Goal: Task Accomplishment & Management: Complete application form

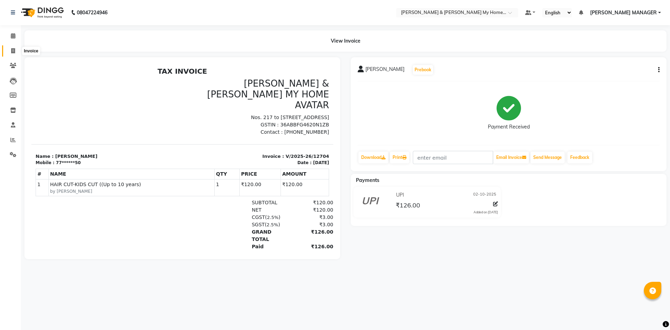
click at [11, 49] on icon at bounding box center [13, 50] width 4 height 5
select select "service"
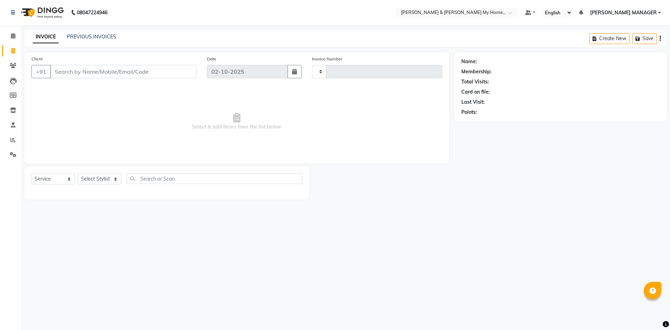
type input "12705"
select select "8193"
click at [95, 176] on select "Select Stylist" at bounding box center [100, 178] width 44 height 11
click at [98, 177] on select "Select Stylist" at bounding box center [100, 178] width 44 height 11
click at [106, 178] on select "Select Stylist Aarti Aarti Beauty Akanksha Beauty akanksha Nail ALKA Ankitha ES…" at bounding box center [102, 178] width 49 height 11
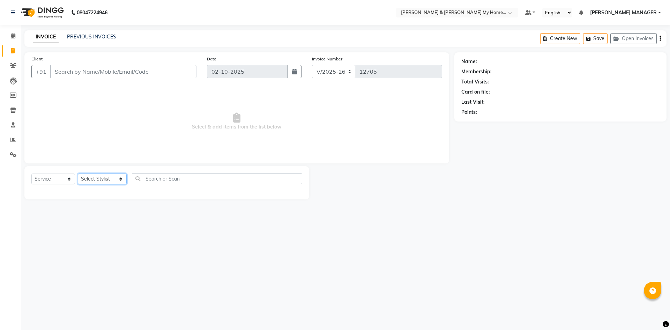
select select "77259"
click at [78, 173] on select "Select Stylist Aarti Aarti Beauty Akanksha Beauty akanksha Nail ALKA Ankitha ES…" at bounding box center [102, 178] width 49 height 11
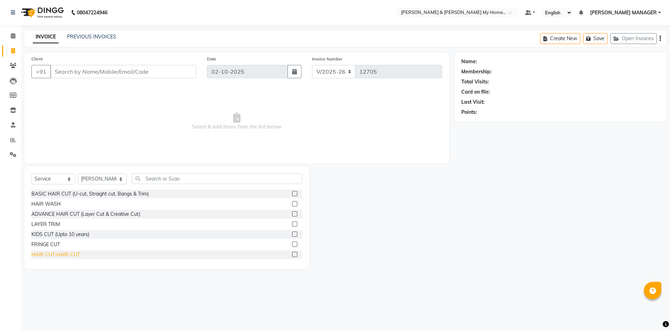
click at [72, 255] on div "HAIR CUT-HAIR CUT" at bounding box center [55, 254] width 49 height 7
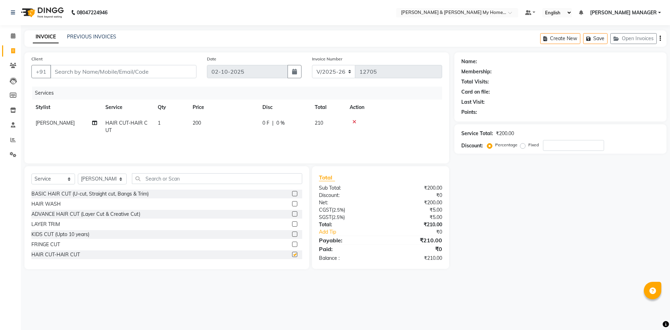
checkbox input "false"
click at [53, 206] on div "HAIR WASH" at bounding box center [45, 203] width 29 height 7
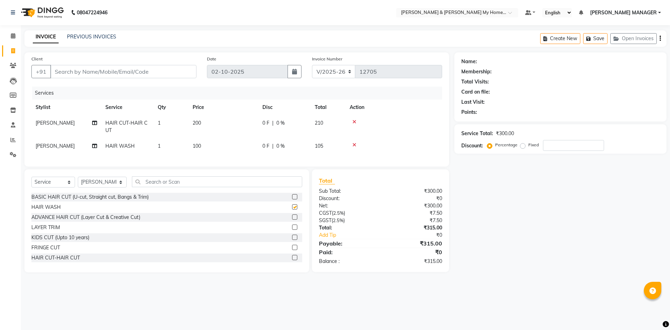
checkbox input "false"
click at [169, 187] on input "text" at bounding box center [217, 181] width 170 height 11
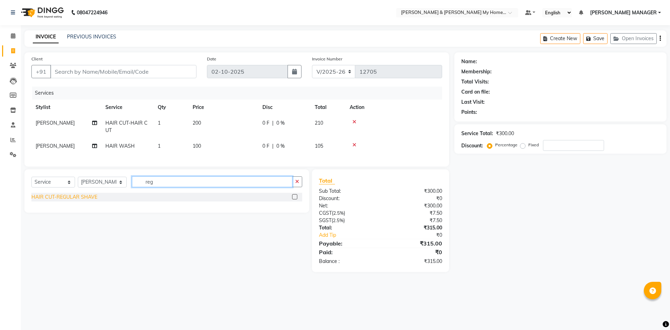
type input "reg"
click at [92, 201] on div "HAIR CUT-REGULAR SHAVE" at bounding box center [64, 196] width 66 height 7
checkbox input "false"
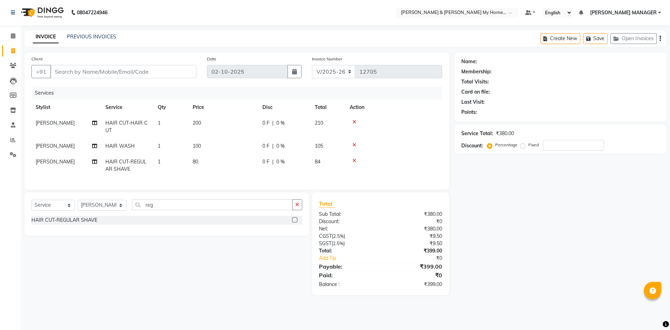
drag, startPoint x: 189, startPoint y: 161, endPoint x: 217, endPoint y: 161, distance: 27.9
click at [189, 161] on td "80" at bounding box center [223, 165] width 70 height 23
select select "77259"
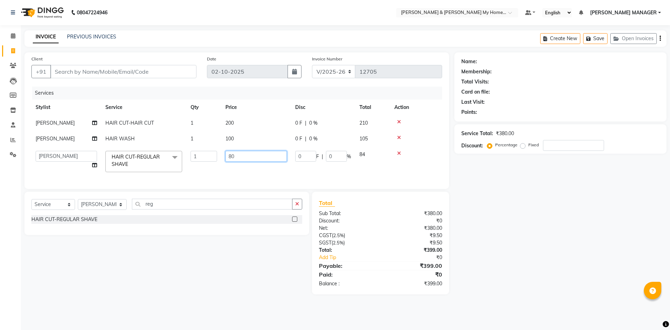
click at [252, 159] on input "80" at bounding box center [255, 156] width 61 height 11
type input "8"
type input "100"
click at [124, 66] on input "Client" at bounding box center [123, 71] width 146 height 13
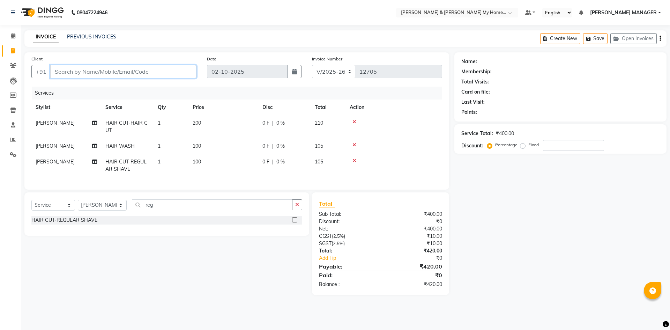
click at [108, 66] on input "Client" at bounding box center [123, 71] width 146 height 13
type input "9"
type input "0"
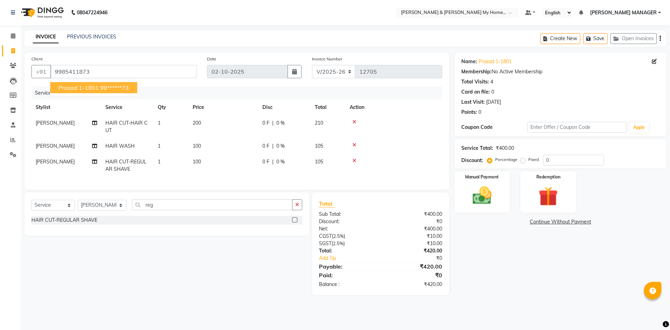
click at [87, 84] on span "Prasad 1-1801" at bounding box center [79, 87] width 40 height 7
type input "99******73"
drag, startPoint x: 478, startPoint y: 195, endPoint x: 482, endPoint y: 202, distance: 8.0
click at [478, 195] on img at bounding box center [482, 195] width 32 height 23
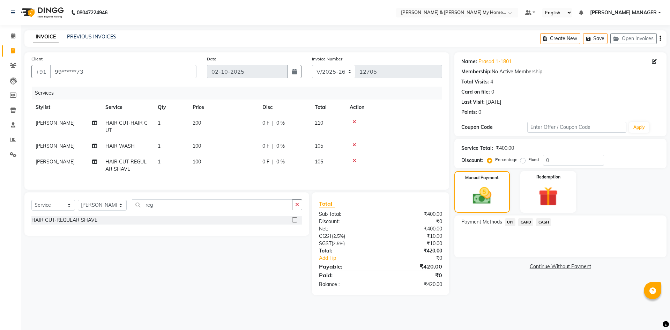
click at [509, 222] on span "UPI" at bounding box center [510, 222] width 11 height 8
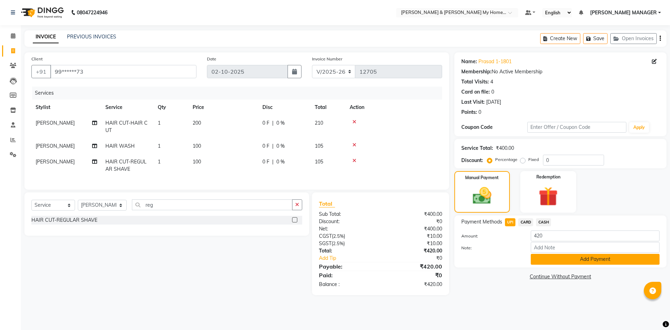
click at [553, 262] on button "Add Payment" at bounding box center [595, 259] width 129 height 11
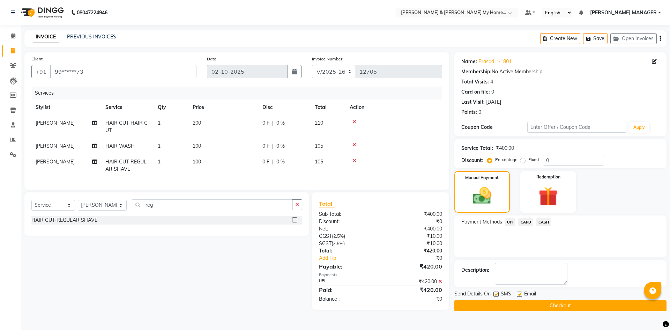
click at [550, 305] on button "Checkout" at bounding box center [560, 305] width 212 height 11
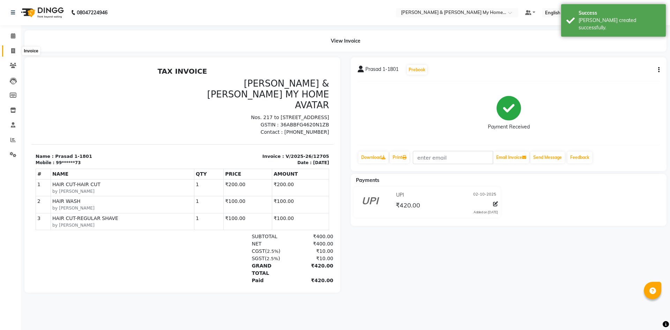
click at [15, 51] on span at bounding box center [13, 51] width 12 height 8
select select "service"
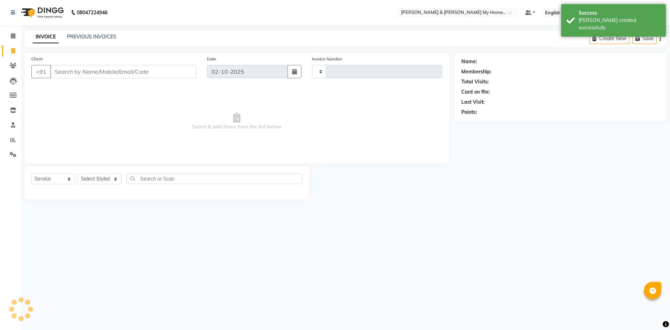
type input "12706"
select select "8193"
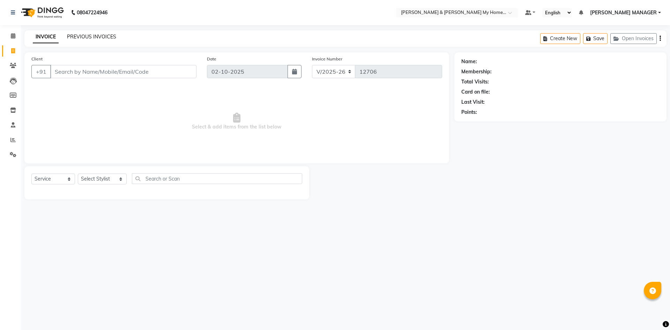
click at [97, 38] on link "PREVIOUS INVOICES" at bounding box center [91, 37] width 49 height 6
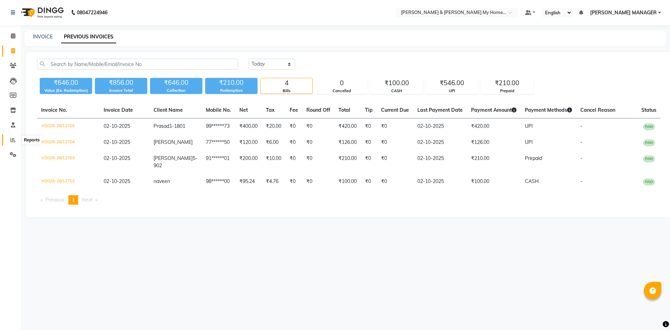
click at [13, 139] on icon at bounding box center [12, 139] width 5 height 5
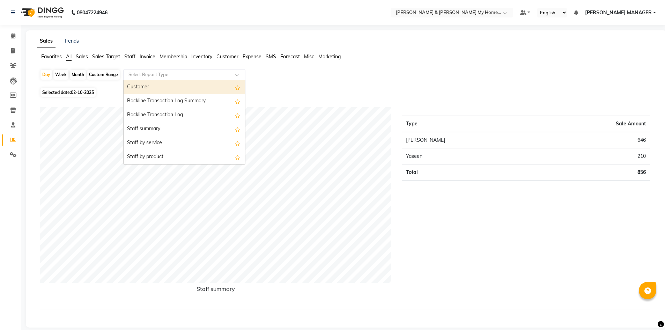
click at [168, 76] on input "text" at bounding box center [177, 74] width 101 height 7
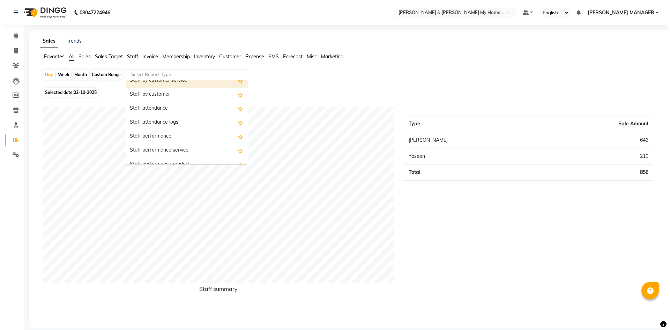
scroll to position [105, 0]
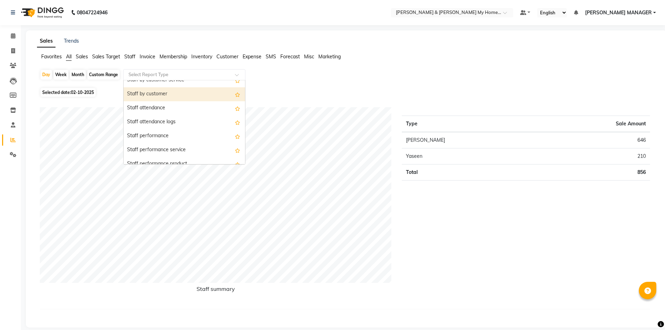
click at [164, 100] on div "Staff by customer" at bounding box center [184, 94] width 121 height 14
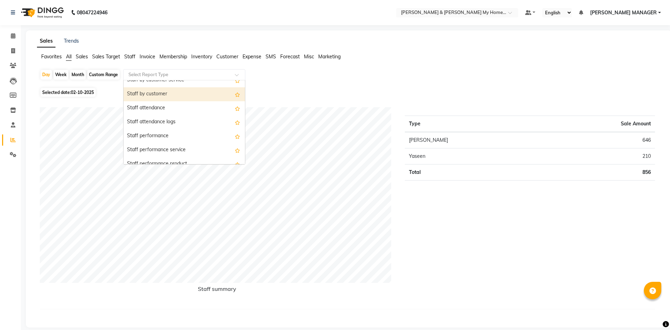
select select "csv"
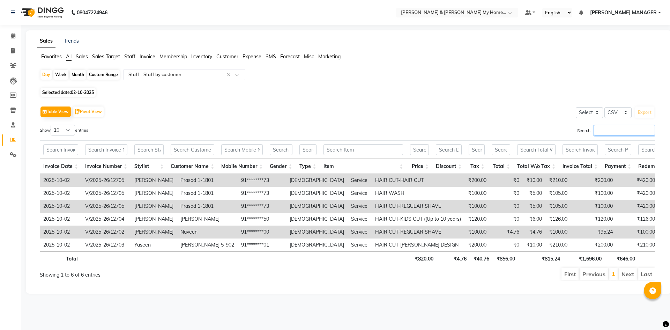
click at [605, 127] on input "Search:" at bounding box center [624, 130] width 61 height 11
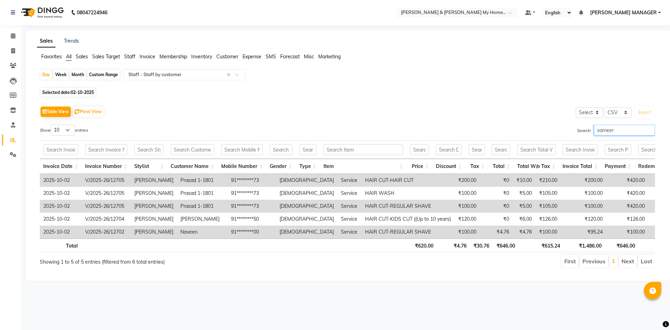
type input "sameer"
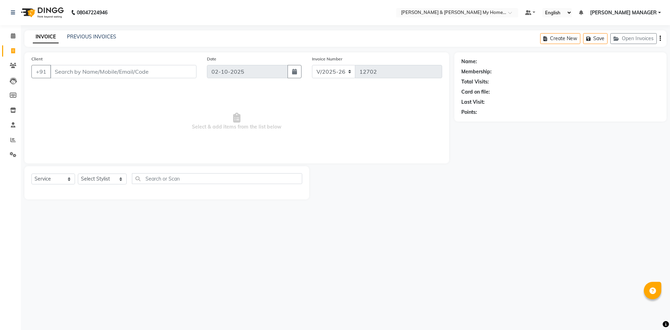
select select "8193"
select select "service"
click at [100, 178] on select "Select Stylist Aarti Aarti [PERSON_NAME] Beauty [PERSON_NAME] Nail [PERSON_NAME…" at bounding box center [102, 178] width 49 height 11
select select "77258"
click at [78, 173] on select "Select Stylist Aarti Aarti [PERSON_NAME] Beauty [PERSON_NAME] Nail [PERSON_NAME…" at bounding box center [102, 178] width 49 height 11
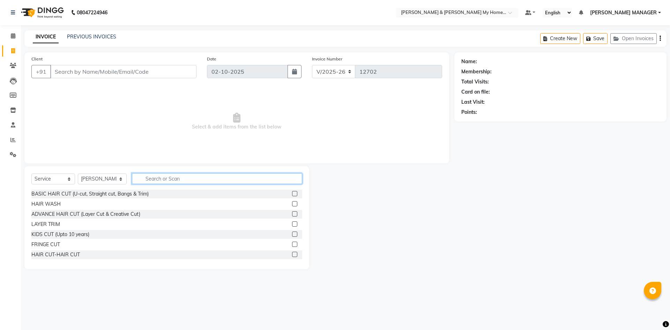
click at [150, 181] on input "text" at bounding box center [217, 178] width 170 height 11
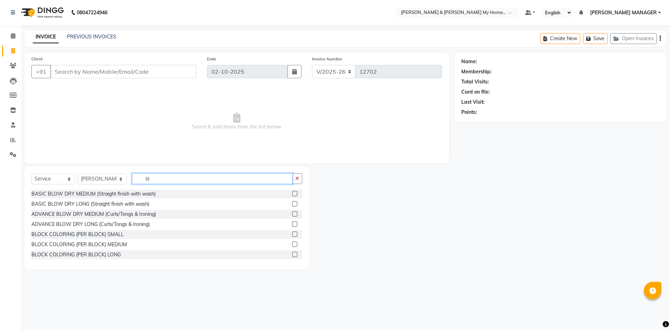
type input "b"
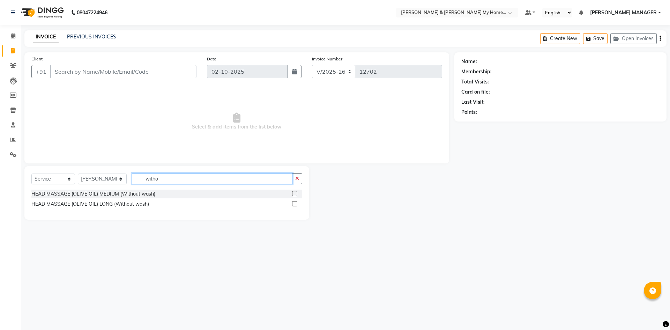
click at [160, 178] on input "witho" at bounding box center [212, 178] width 161 height 11
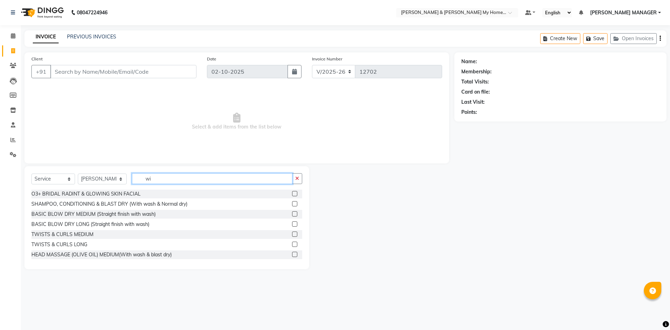
type input "w"
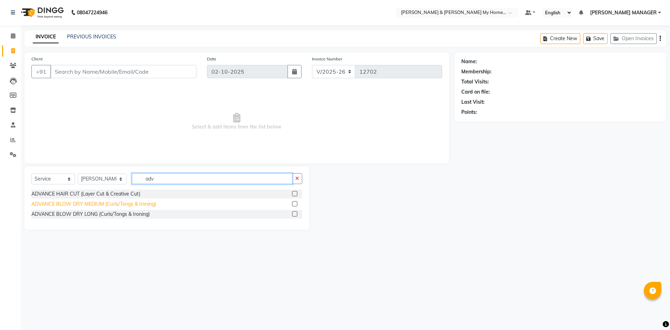
type input "adv"
click at [96, 204] on div "ADVANCE BLOW DRY MEDIUM (Curls/Tongs & Ironing)" at bounding box center [93, 203] width 125 height 7
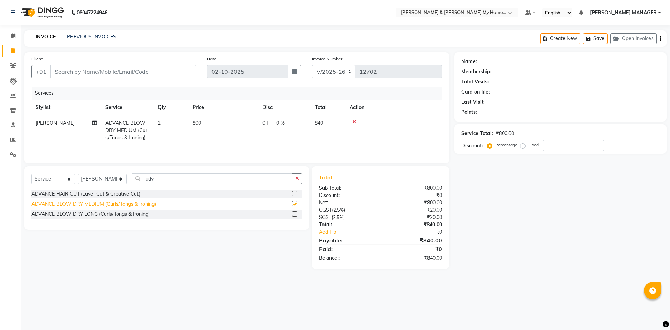
checkbox input "false"
click at [199, 125] on span "800" at bounding box center [197, 123] width 8 height 6
select select "77258"
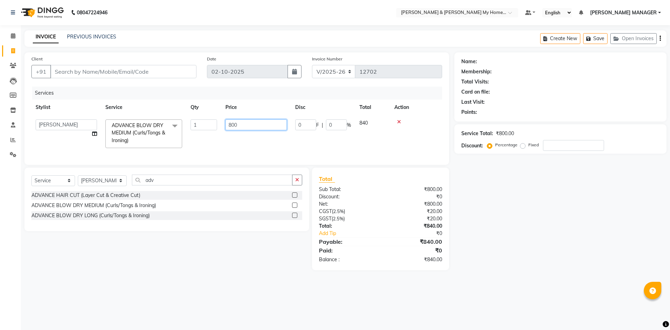
click at [257, 126] on input "800" at bounding box center [255, 124] width 61 height 11
type input "8"
type input "700"
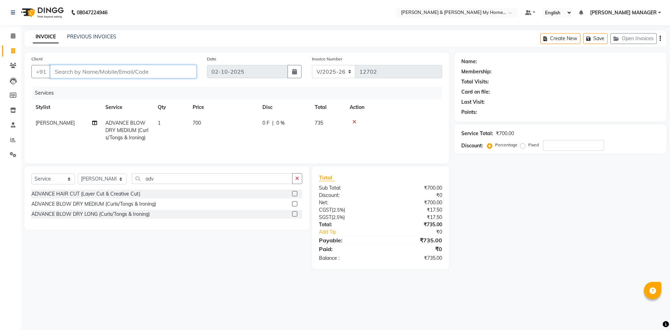
click at [139, 69] on input "Client" at bounding box center [123, 71] width 146 height 13
type input "7"
type input "0"
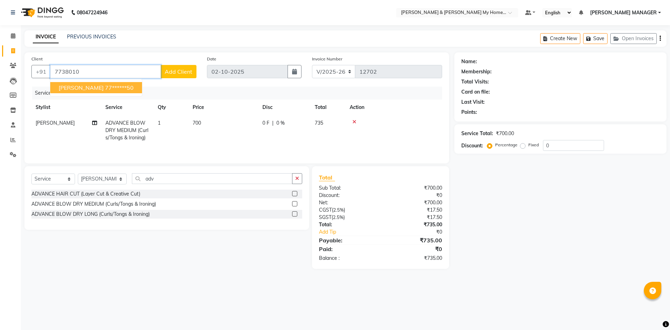
click at [105, 87] on ngb-highlight "77******50" at bounding box center [119, 87] width 29 height 7
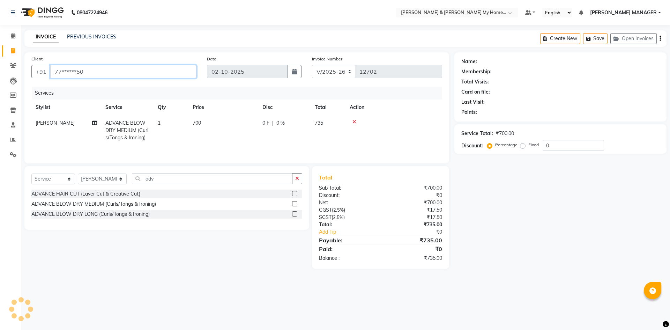
type input "77******50"
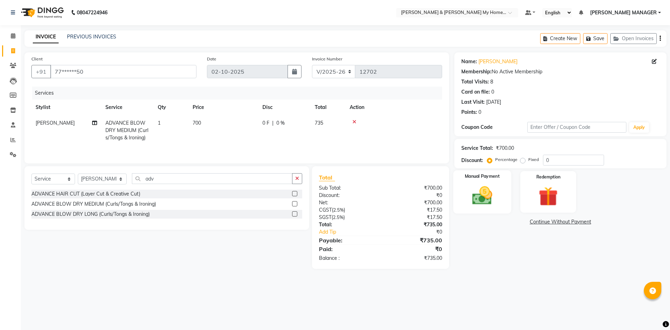
click at [488, 182] on div "Manual Payment" at bounding box center [482, 191] width 58 height 43
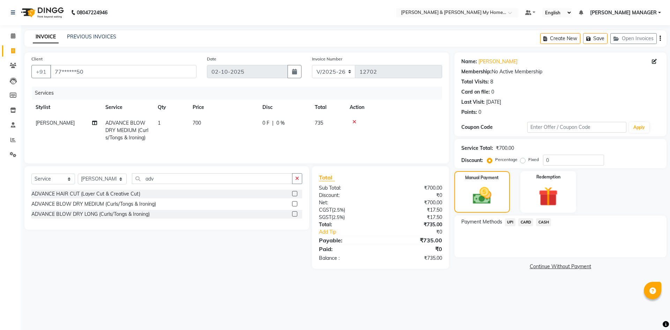
click at [509, 221] on span "UPI" at bounding box center [510, 222] width 11 height 8
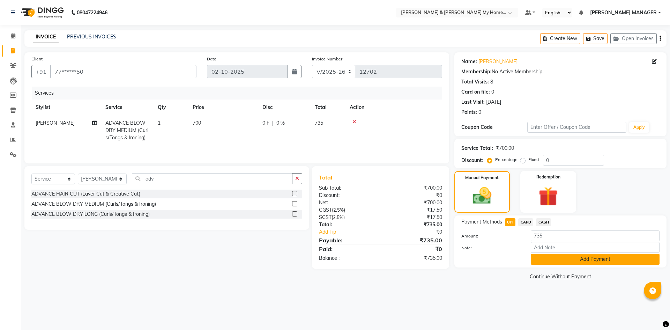
click at [539, 261] on button "Add Payment" at bounding box center [595, 259] width 129 height 11
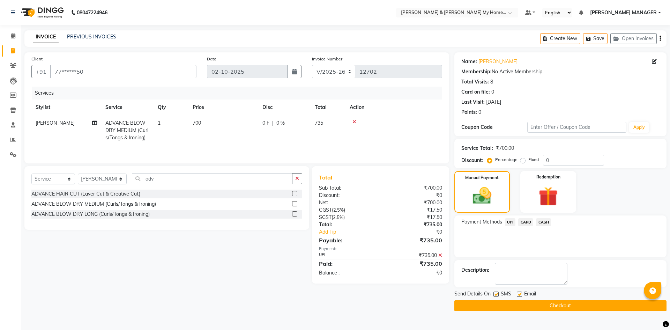
click at [540, 306] on button "Checkout" at bounding box center [560, 305] width 212 height 11
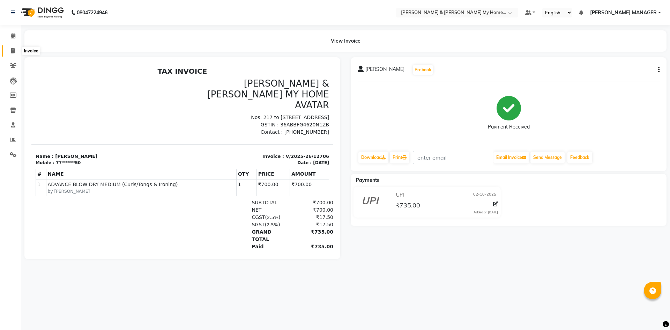
click at [13, 52] on icon at bounding box center [13, 50] width 4 height 5
select select "8193"
select select "service"
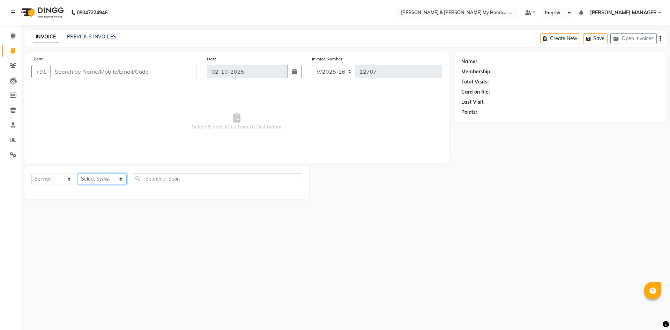
click at [99, 175] on select "Select Stylist Aarti Aarti Beauty Akanksha Beauty akanksha Nail ALKA Ankitha ES…" at bounding box center [102, 178] width 49 height 11
select select "77259"
click at [78, 173] on select "Select Stylist Aarti Aarti Beauty Akanksha Beauty akanksha Nail ALKA Ankitha ES…" at bounding box center [102, 178] width 49 height 11
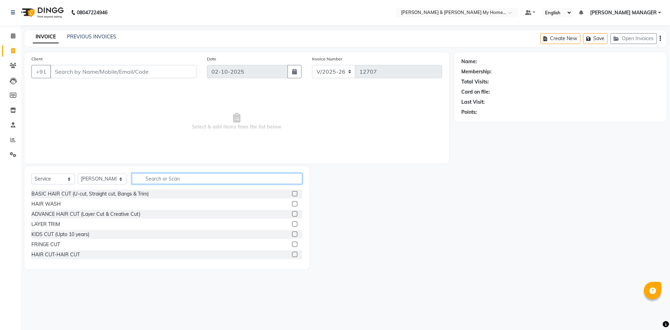
click at [158, 177] on input "text" at bounding box center [217, 178] width 170 height 11
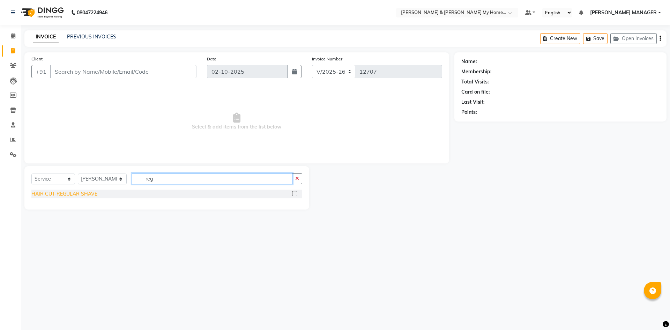
type input "reg"
click at [84, 195] on div "HAIR CUT-REGULAR SHAVE" at bounding box center [64, 193] width 66 height 7
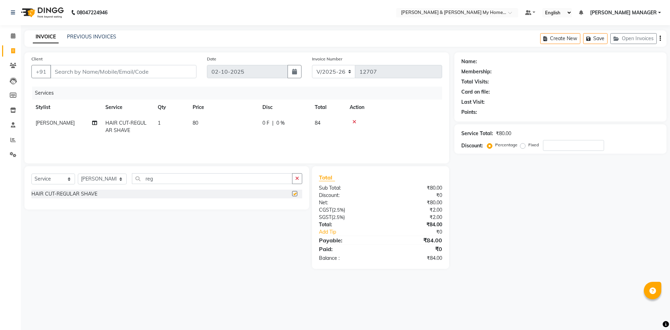
checkbox input "false"
click at [199, 122] on td "80" at bounding box center [223, 126] width 70 height 23
select select "77259"
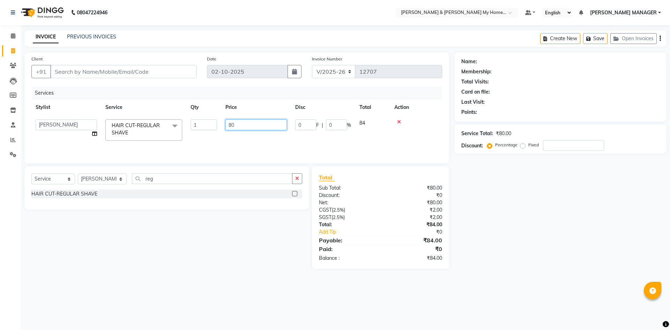
click at [246, 121] on input "80" at bounding box center [255, 124] width 61 height 11
type input "8"
type input "100"
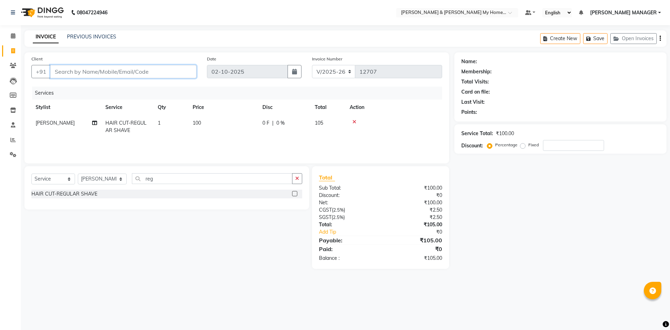
click at [104, 69] on input "Client" at bounding box center [123, 71] width 146 height 13
click at [106, 75] on input "Client" at bounding box center [123, 71] width 146 height 13
type input "9"
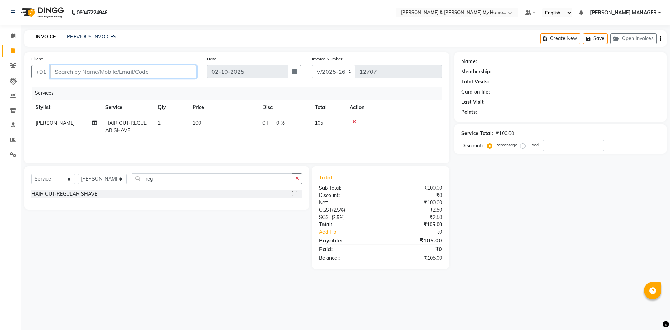
type input "0"
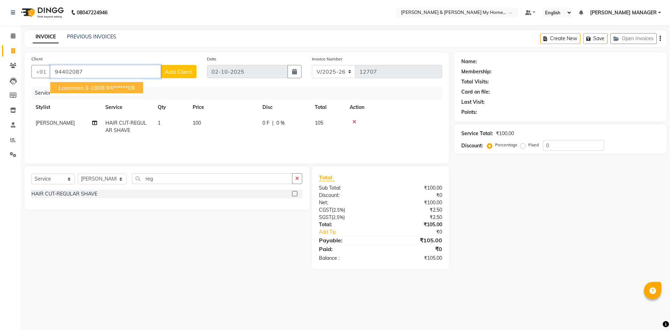
click at [122, 89] on ngb-highlight "94******09" at bounding box center [120, 87] width 29 height 7
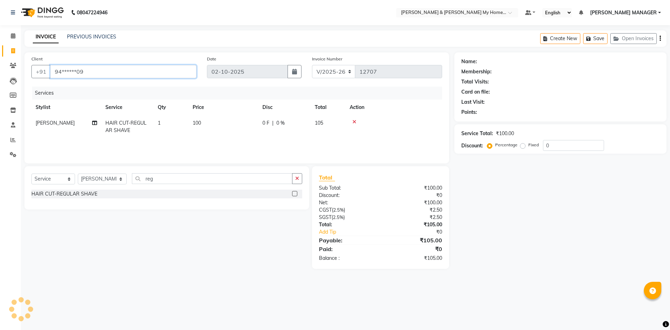
type input "94******09"
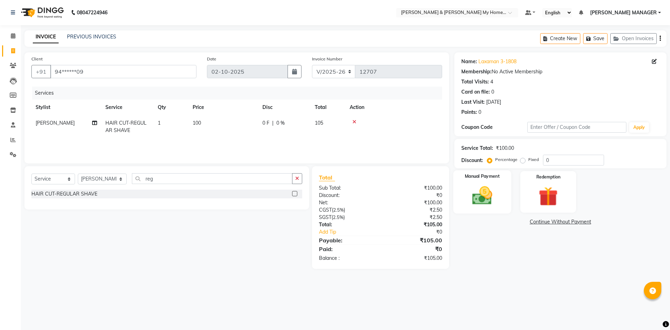
drag, startPoint x: 492, startPoint y: 195, endPoint x: 495, endPoint y: 212, distance: 16.4
click at [492, 195] on img at bounding box center [482, 195] width 32 height 23
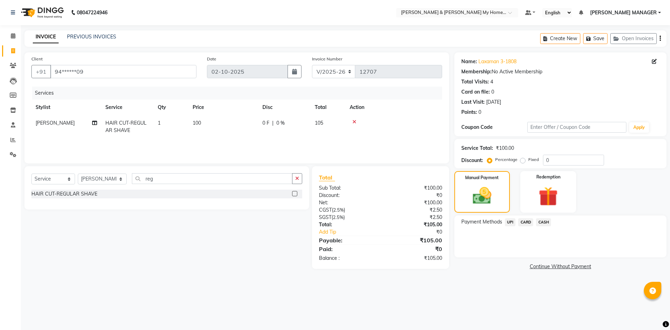
click at [510, 225] on span "UPI" at bounding box center [510, 222] width 11 height 8
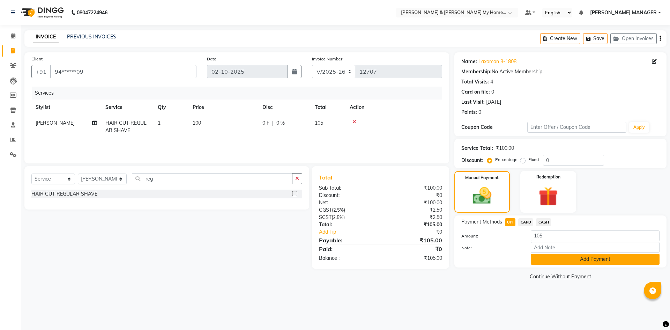
click at [533, 258] on button "Add Payment" at bounding box center [595, 259] width 129 height 11
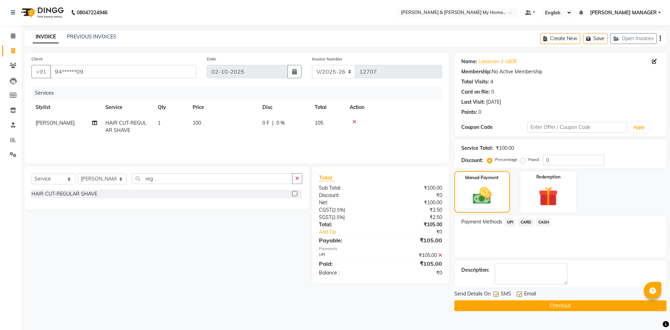
click at [540, 301] on button "Checkout" at bounding box center [560, 305] width 212 height 11
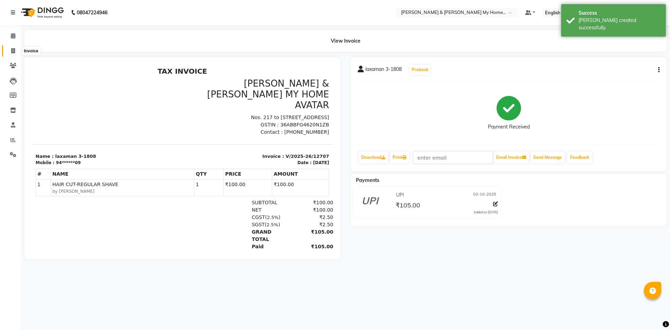
click at [18, 50] on span at bounding box center [13, 51] width 12 height 8
select select "service"
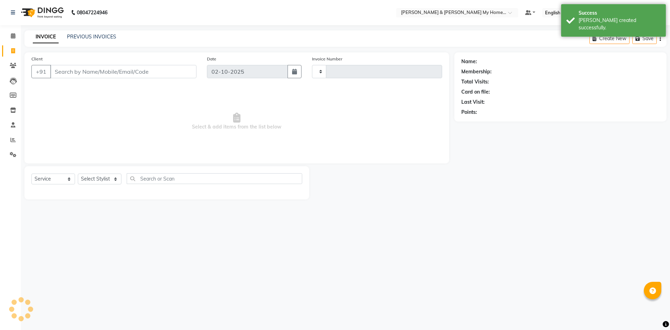
type input "12708"
select select "8193"
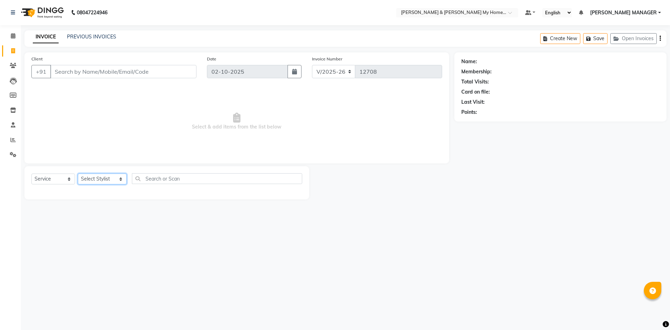
click at [106, 180] on select "Select Stylist Aarti Aarti Beauty Akanksha Beauty akanksha Nail ALKA Ankitha ES…" at bounding box center [102, 178] width 49 height 11
select select "77343"
click at [78, 173] on select "Select Stylist Aarti Aarti Beauty Akanksha Beauty akanksha Nail ALKA Ankitha ES…" at bounding box center [102, 178] width 49 height 11
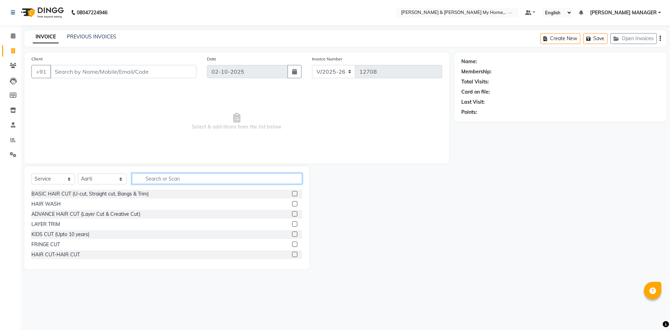
click at [151, 180] on input "text" at bounding box center [217, 178] width 170 height 11
click at [168, 176] on input "text" at bounding box center [217, 178] width 170 height 11
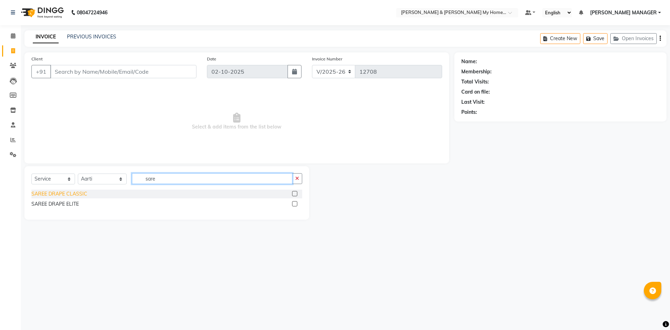
type input "sare"
click at [83, 195] on div "SAREE DRAPE CLASSIC" at bounding box center [59, 193] width 56 height 7
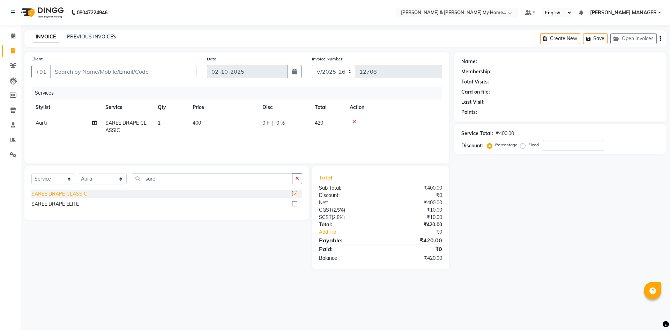
checkbox input "false"
click at [198, 126] on span "400" at bounding box center [197, 123] width 8 height 6
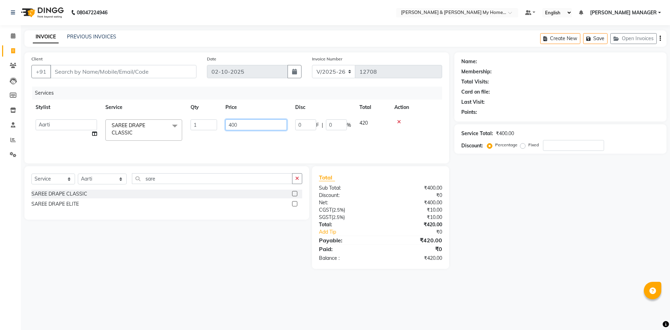
click at [254, 121] on input "400" at bounding box center [255, 124] width 61 height 11
type input "4"
type input "500"
click at [74, 75] on input "Client" at bounding box center [123, 71] width 146 height 13
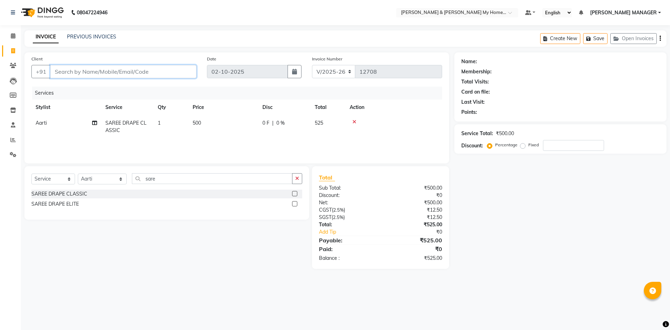
click at [74, 75] on input "Client" at bounding box center [123, 71] width 146 height 13
type input "7"
type input "0"
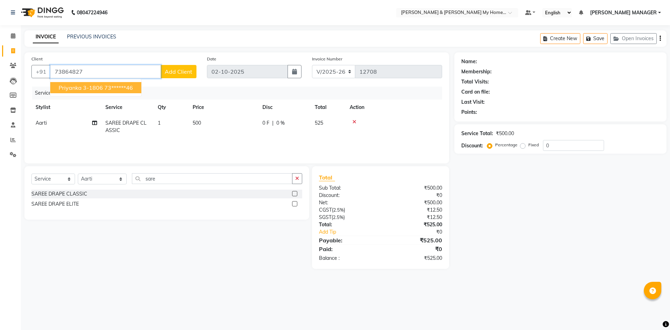
click at [84, 88] on span "Priyanka 3-1806" at bounding box center [81, 87] width 44 height 7
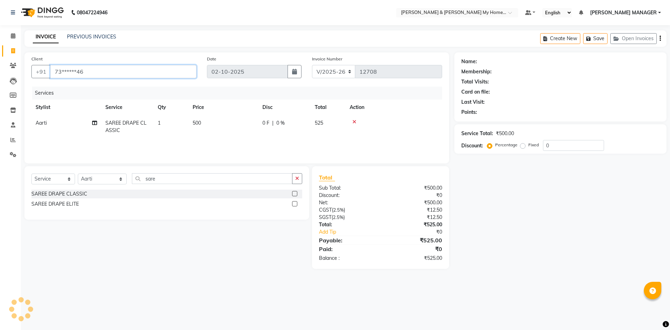
type input "73******46"
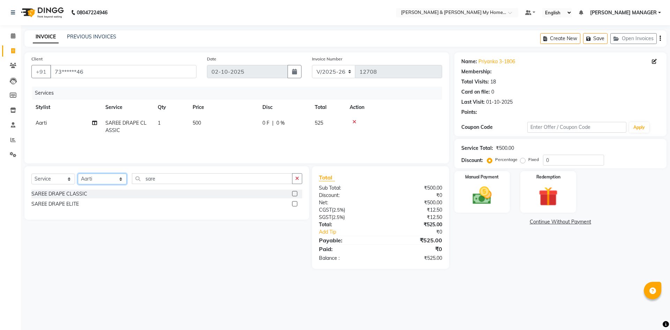
click at [107, 180] on select "Select Stylist Aarti Aarti Beauty Akanksha Beauty akanksha Nail ALKA Ankitha ES…" at bounding box center [102, 178] width 49 height 11
select select "89818"
click at [78, 173] on select "Select Stylist Aarti Aarti Beauty Akanksha Beauty akanksha Nail ALKA Ankitha ES…" at bounding box center [102, 178] width 49 height 11
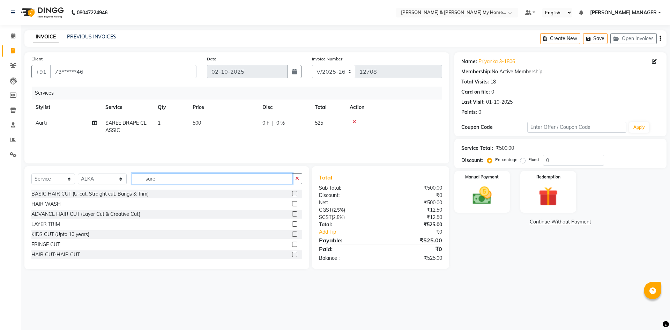
click at [158, 181] on input "sare" at bounding box center [212, 178] width 161 height 11
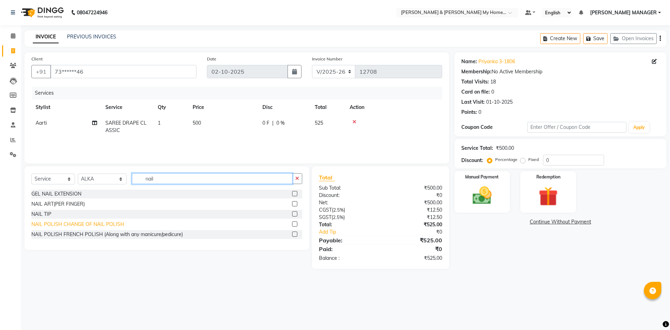
type input "nail"
click at [70, 223] on div "NAIL POLISH CHANGE OF NAIL POLISH" at bounding box center [77, 224] width 93 height 7
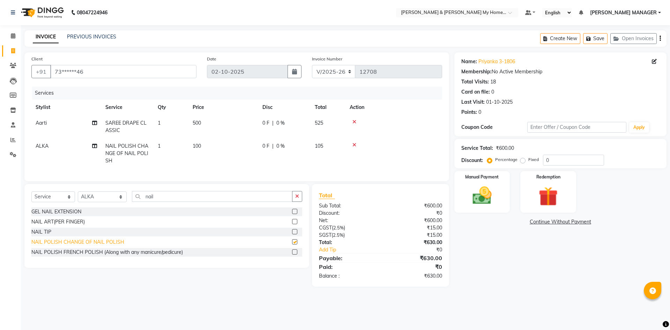
checkbox input "false"
click at [202, 144] on td "100" at bounding box center [223, 153] width 70 height 30
select select "89818"
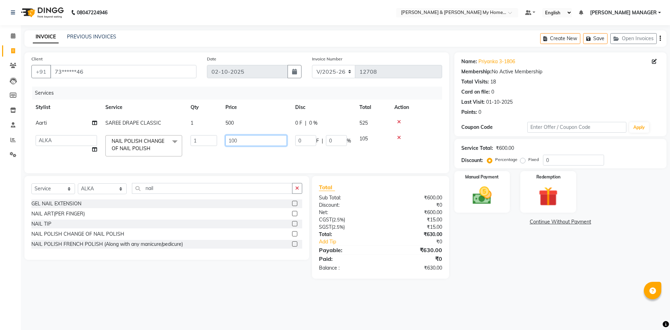
click at [251, 142] on input "100" at bounding box center [255, 140] width 61 height 11
type input "1"
type input "120"
click at [224, 289] on main "INVOICE PREVIOUS INVOICES Create New Save Open Invoices Client +91 73******46 D…" at bounding box center [345, 159] width 649 height 259
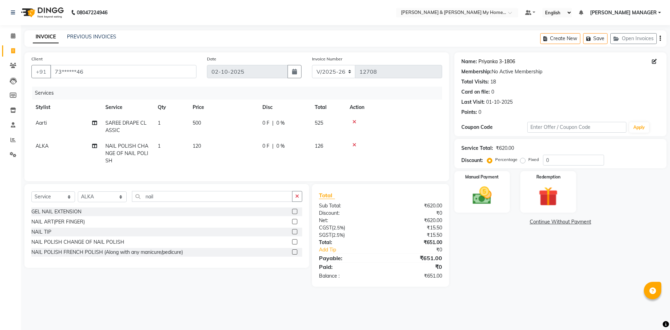
click at [504, 59] on link "Priyanka 3-1806" at bounding box center [497, 61] width 37 height 7
click at [192, 138] on td "120" at bounding box center [223, 153] width 70 height 30
select select "89818"
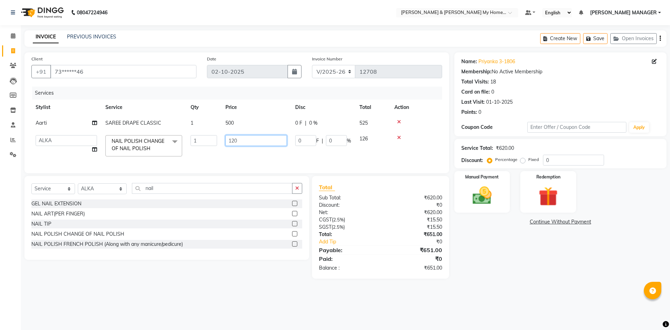
click at [255, 142] on input "120" at bounding box center [255, 140] width 61 height 11
type input "1"
type input "60"
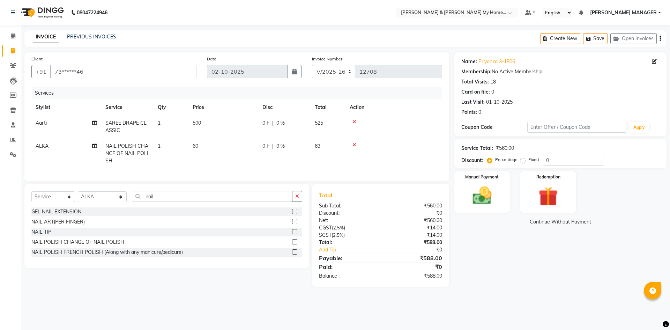
click at [625, 295] on main "INVOICE PREVIOUS INVOICES Create New Save Open Invoices Client +91 73******46 D…" at bounding box center [345, 163] width 649 height 267
click at [496, 191] on img at bounding box center [482, 195] width 32 height 23
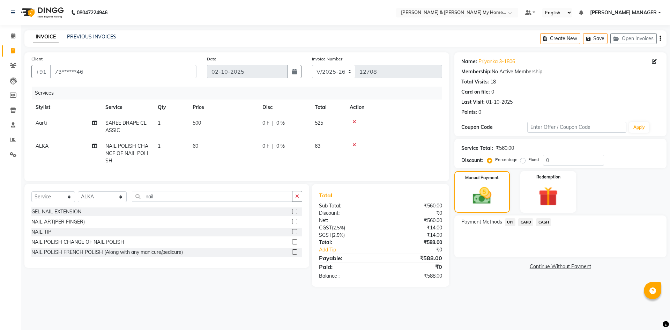
click at [514, 221] on span "UPI" at bounding box center [510, 222] width 11 height 8
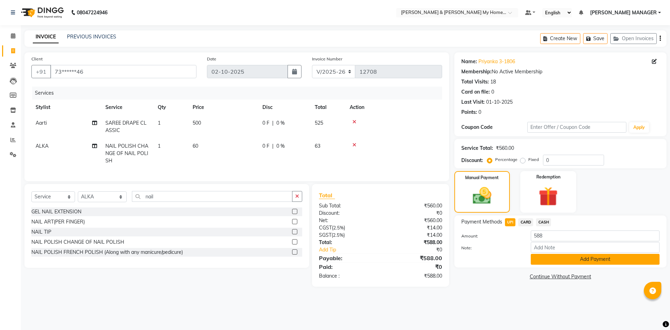
click at [572, 260] on button "Add Payment" at bounding box center [595, 259] width 129 height 11
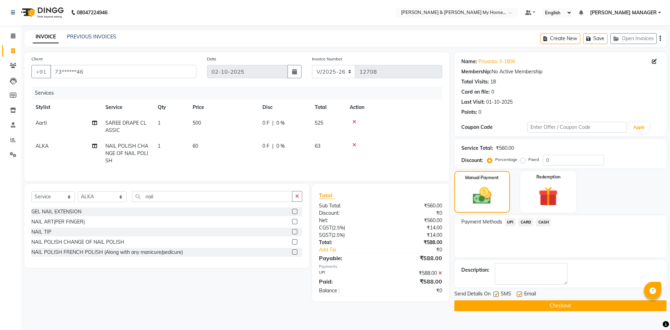
click at [543, 308] on button "Checkout" at bounding box center [560, 305] width 212 height 11
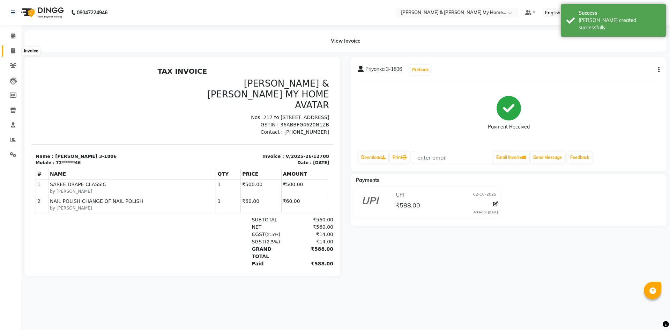
click at [17, 51] on span at bounding box center [13, 51] width 12 height 8
select select "8193"
select select "service"
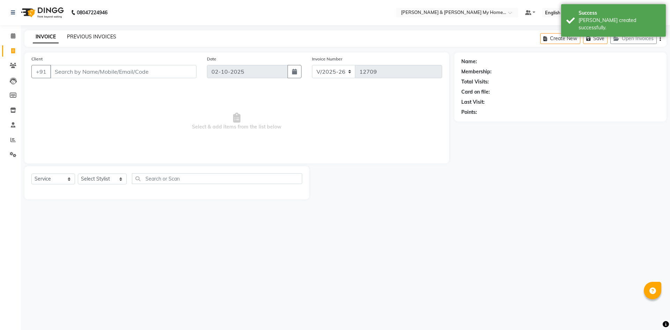
click at [76, 36] on link "PREVIOUS INVOICES" at bounding box center [91, 37] width 49 height 6
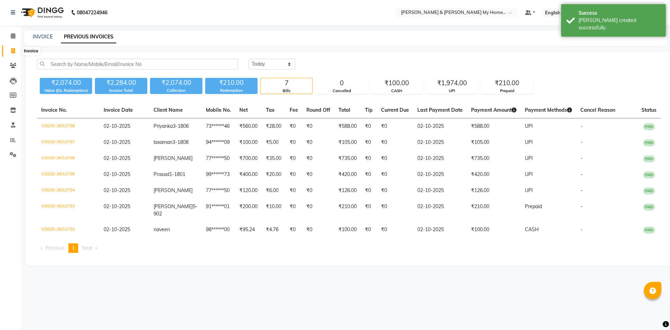
click at [12, 50] on icon at bounding box center [13, 50] width 4 height 5
select select "8193"
select select "service"
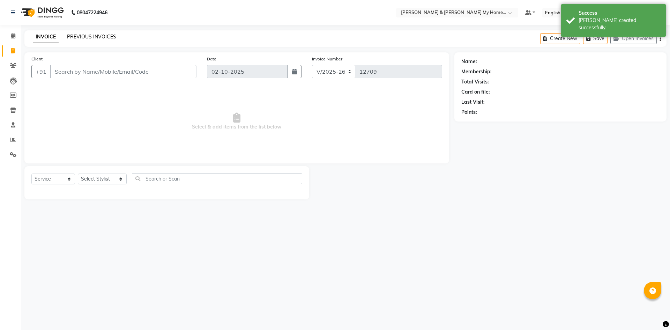
click at [101, 36] on link "PREVIOUS INVOICES" at bounding box center [91, 37] width 49 height 6
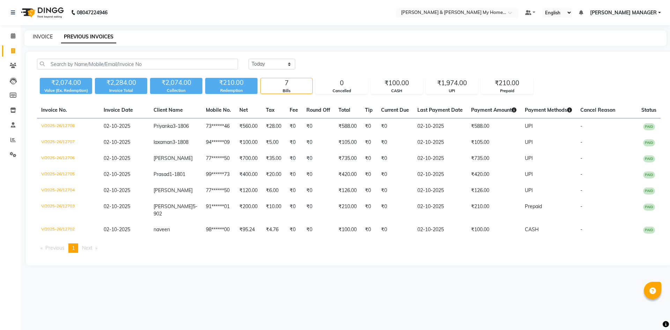
click at [49, 35] on link "INVOICE" at bounding box center [43, 37] width 20 height 6
select select "service"
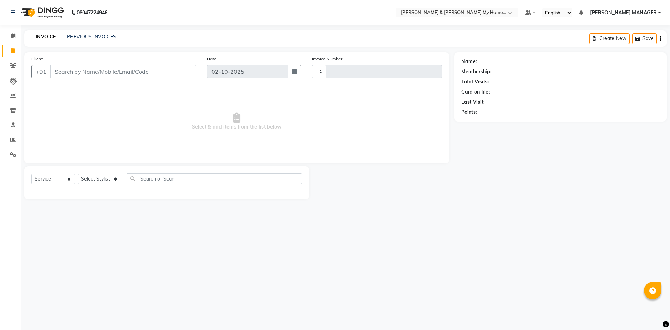
type input "12709"
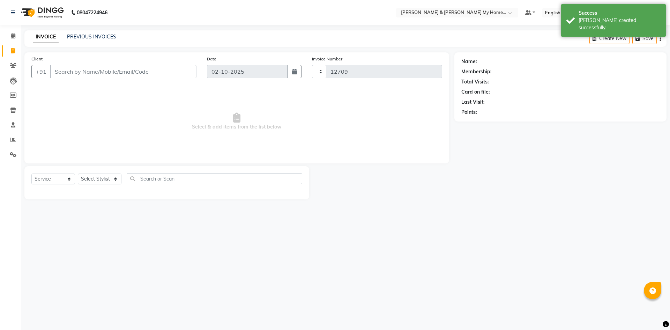
select select "8193"
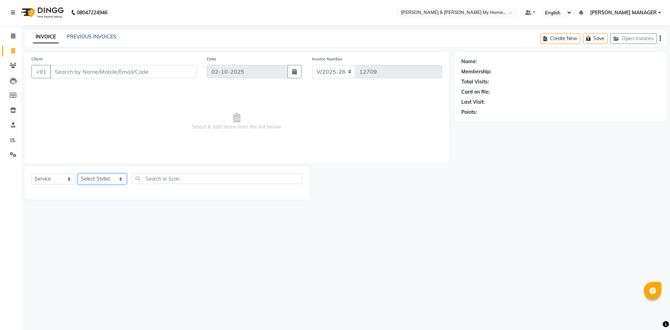
click at [100, 178] on select "Select Stylist Aarti Aarti Beauty Akanksha Beauty akanksha Nail ALKA Ankitha ES…" at bounding box center [102, 178] width 49 height 11
select select "91372"
click at [78, 173] on select "Select Stylist Aarti Aarti Beauty Akanksha Beauty akanksha Nail ALKA Ankitha ES…" at bounding box center [102, 178] width 49 height 11
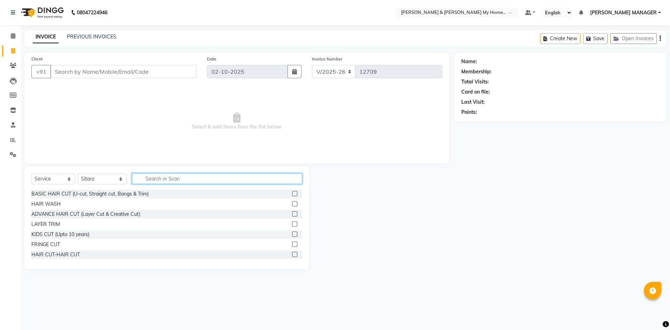
click at [178, 180] on input "text" at bounding box center [217, 178] width 170 height 11
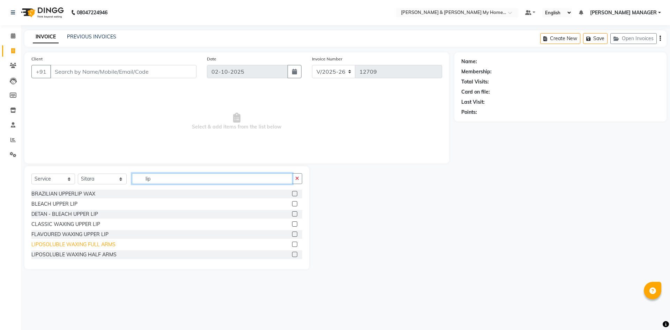
type input "lip"
click at [98, 244] on div "LIPOSOLUBLE WAXING FULL ARMS" at bounding box center [73, 244] width 84 height 7
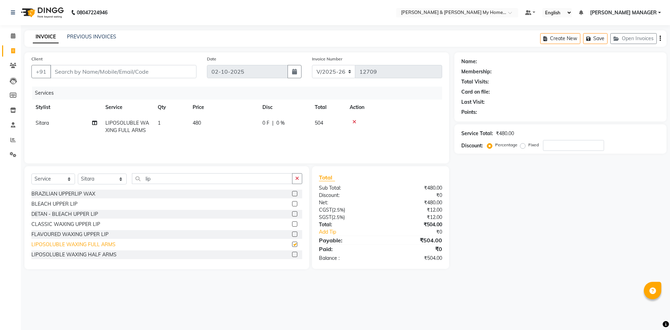
checkbox input "false"
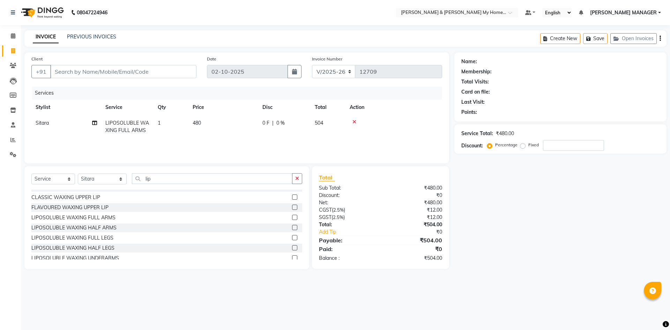
scroll to position [35, 0]
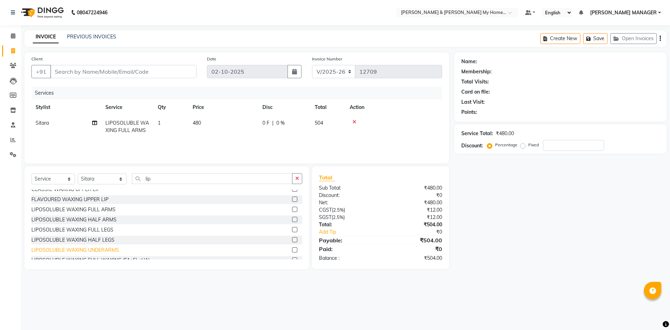
click at [103, 248] on div "LIPOSOLUBLE WAXING UNDERARMS" at bounding box center [75, 249] width 88 height 7
checkbox input "false"
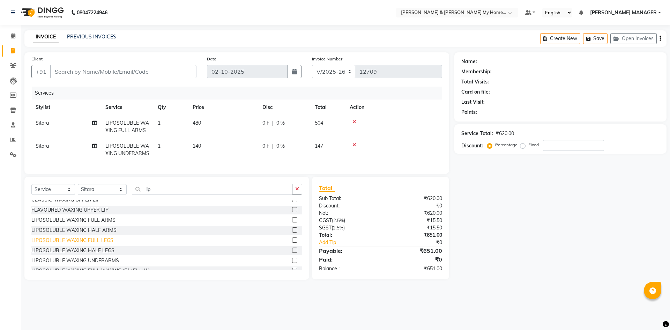
click at [105, 244] on div "LIPOSOLUBLE WAXING FULL LEGS" at bounding box center [72, 240] width 82 height 7
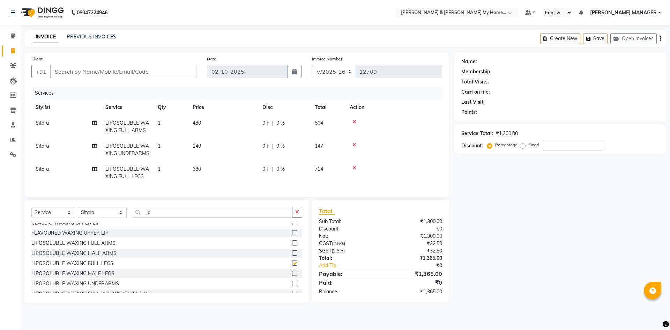
checkbox input "false"
click at [153, 217] on input "lip" at bounding box center [212, 212] width 161 height 11
type input "l"
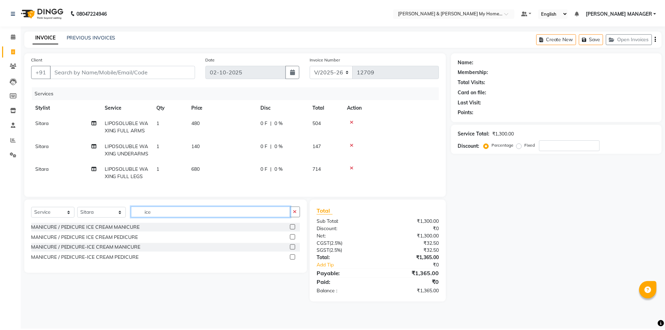
scroll to position [0, 0]
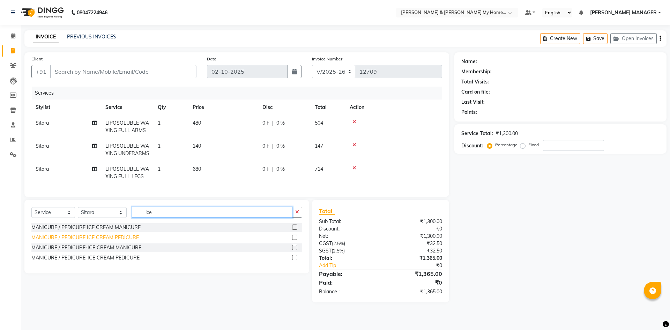
type input "ice"
click at [131, 241] on div "MANICURE / PEDICURE ICE CREAM PEDICURE" at bounding box center [85, 237] width 108 height 7
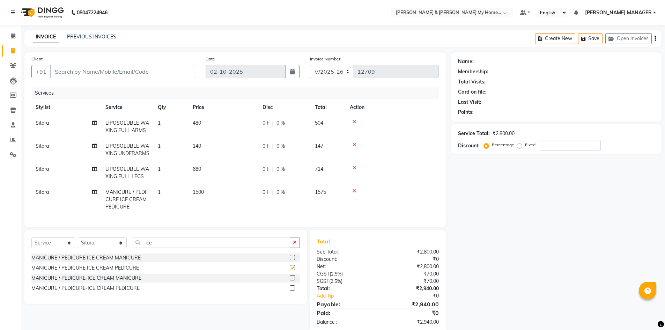
checkbox input "false"
click at [175, 248] on input "ice" at bounding box center [211, 242] width 158 height 11
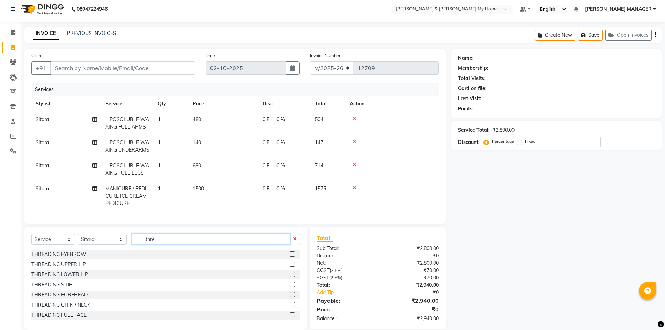
scroll to position [26, 0]
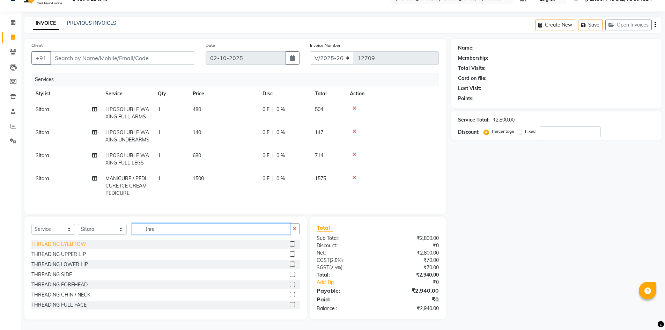
type input "thre"
click at [75, 249] on div "THREADING EYEBROW THREADING UPPER LIP THREADING LOWER LIP THREADING SIDE THREAD…" at bounding box center [165, 275] width 268 height 70
click at [79, 255] on div "THREADING UPPER LIP" at bounding box center [58, 254] width 54 height 7
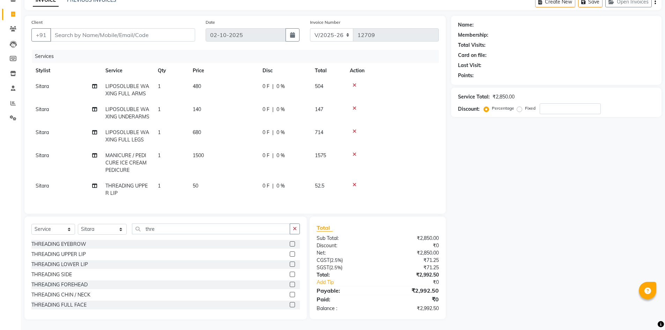
scroll to position [49, 0]
click at [75, 254] on div "THREADING UPPER LIP" at bounding box center [58, 254] width 54 height 7
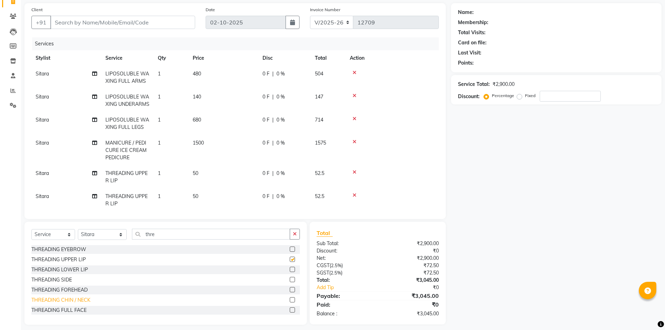
checkbox input "false"
click at [83, 299] on div "THREADING CHIN / NECK" at bounding box center [60, 299] width 59 height 7
checkbox input "false"
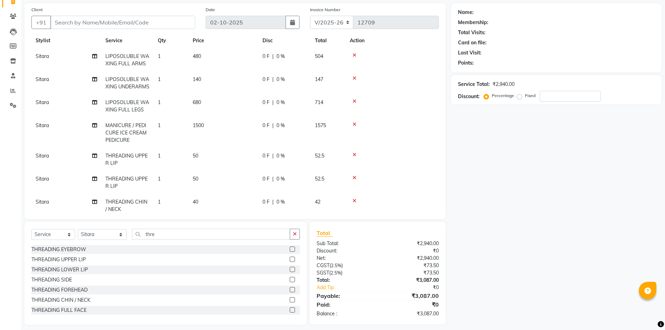
scroll to position [41, 0]
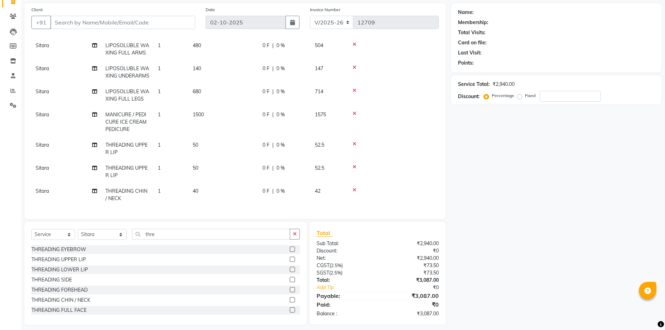
click at [353, 141] on icon at bounding box center [355, 143] width 4 height 5
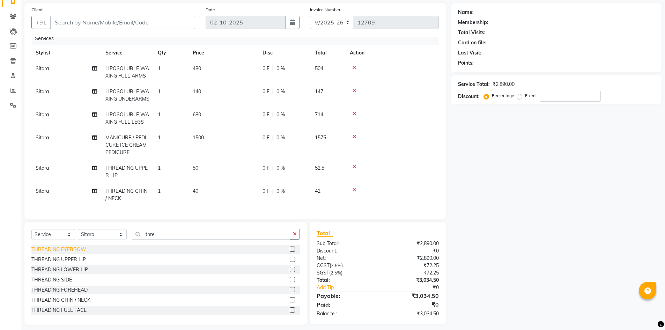
click at [62, 249] on div "THREADING EYEBROW" at bounding box center [58, 249] width 55 height 7
checkbox input "false"
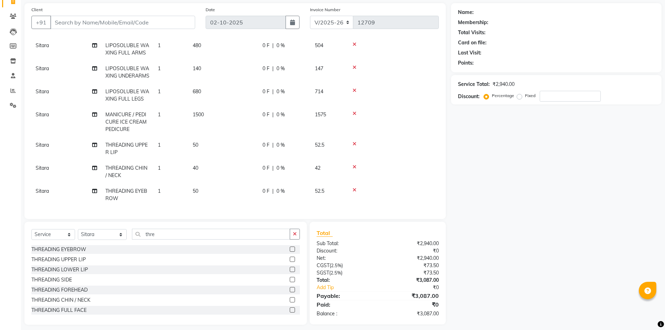
scroll to position [0, 0]
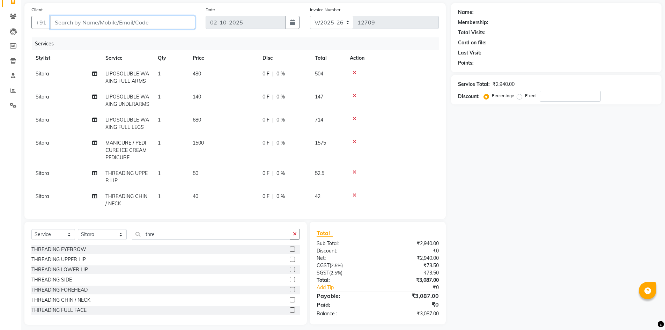
click at [92, 27] on input "Client" at bounding box center [122, 22] width 145 height 13
click at [93, 26] on input "Client" at bounding box center [122, 22] width 145 height 13
type input "8"
type input "0"
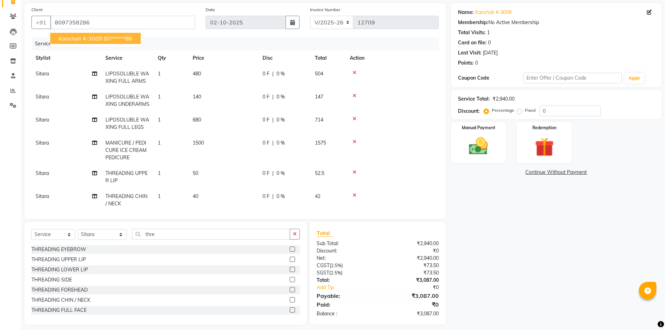
drag, startPoint x: 92, startPoint y: 36, endPoint x: 90, endPoint y: 43, distance: 6.9
click at [90, 42] on button "kanchali 4-3009 80******86" at bounding box center [95, 38] width 90 height 11
type input "80******86"
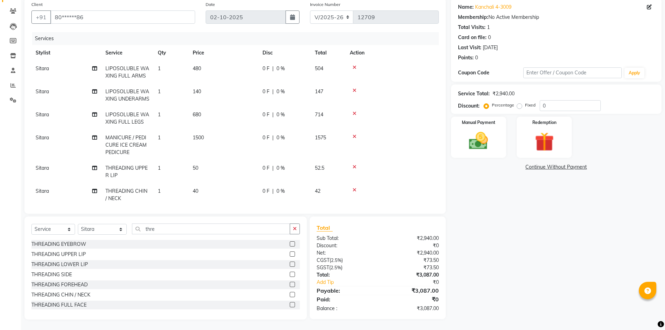
scroll to position [41, 0]
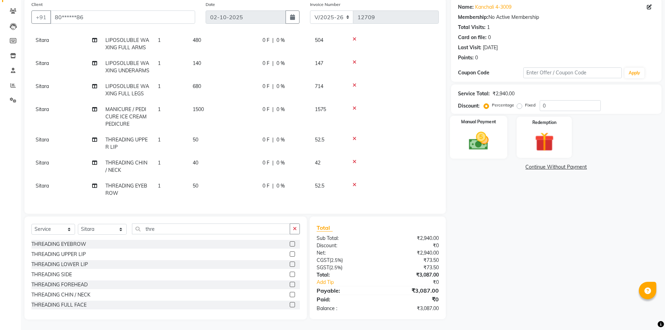
click at [476, 142] on img at bounding box center [478, 140] width 32 height 23
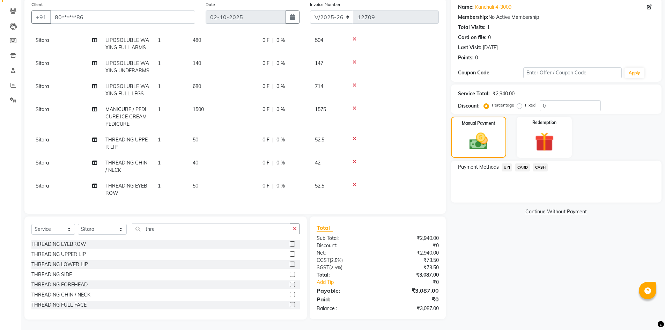
click at [510, 169] on span "UPI" at bounding box center [507, 167] width 11 height 8
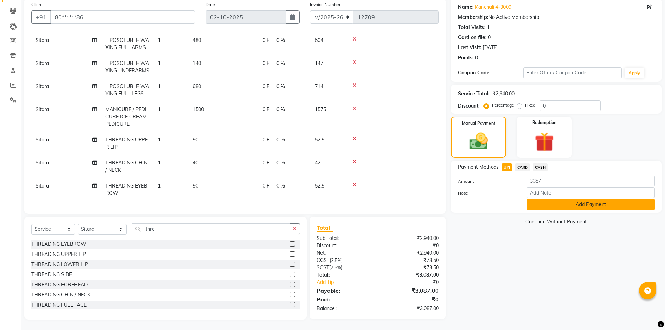
click at [552, 206] on button "Add Payment" at bounding box center [591, 204] width 128 height 11
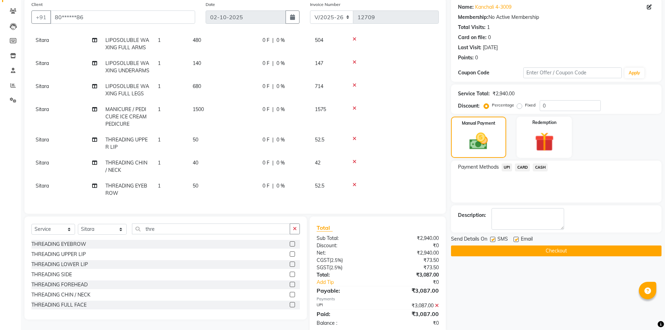
click at [547, 248] on button "Checkout" at bounding box center [556, 250] width 210 height 11
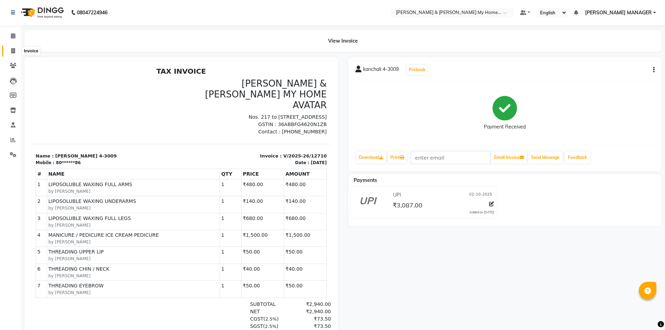
click at [12, 50] on icon at bounding box center [13, 50] width 4 height 5
select select "service"
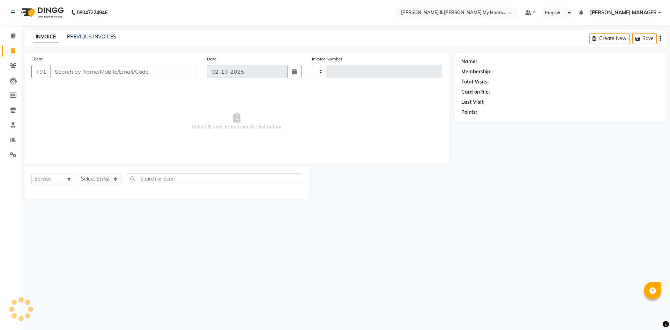
type input "12711"
select select "8193"
click at [100, 179] on select "Select Stylist Aarti Aarti Beauty Akanksha Beauty akanksha Nail ALKA Ankitha ES…" at bounding box center [102, 178] width 49 height 11
select select "77259"
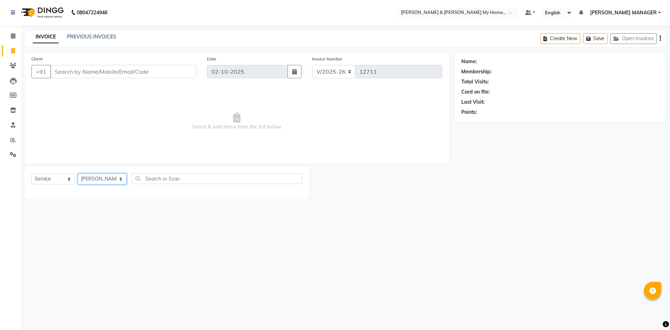
click at [78, 173] on select "Select Stylist Aarti Aarti Beauty Akanksha Beauty akanksha Nail ALKA Ankitha ES…" at bounding box center [102, 178] width 49 height 11
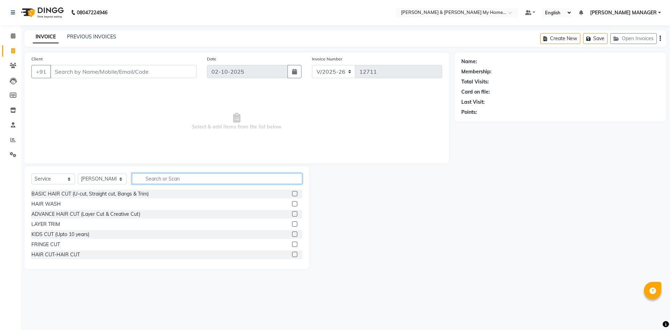
click at [145, 179] on input "text" at bounding box center [217, 178] width 170 height 11
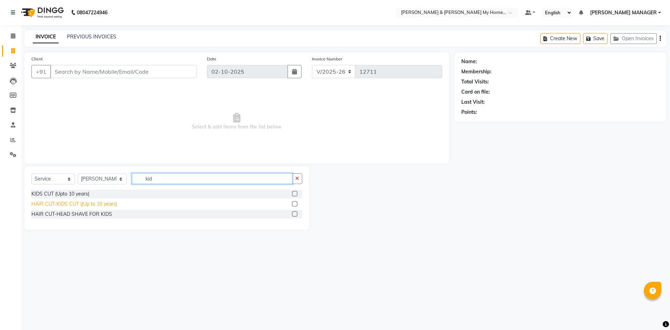
type input "kid"
click at [115, 201] on div "HAIR CUT-KIDS CUT ((Up to 10 years)" at bounding box center [74, 203] width 86 height 7
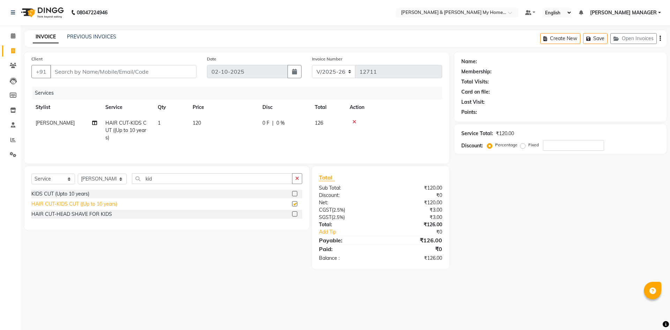
checkbox input "false"
click at [86, 73] on input "Client" at bounding box center [123, 71] width 146 height 13
type input "9"
type input "0"
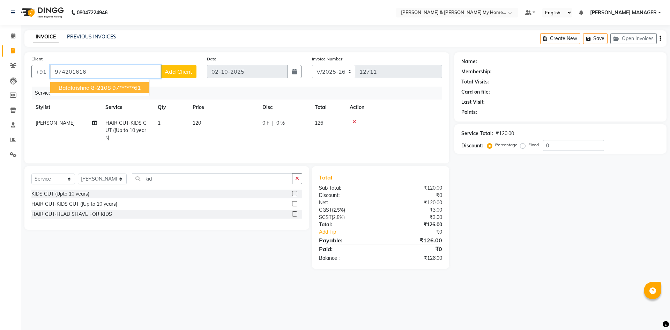
click at [97, 89] on span "Balakrishna 8-2108" at bounding box center [85, 87] width 52 height 7
type input "97******61"
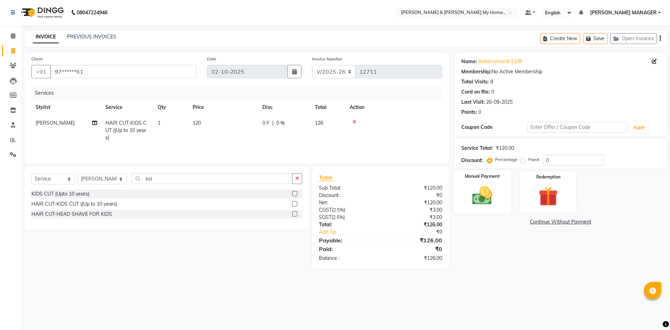
click at [485, 197] on img at bounding box center [482, 195] width 32 height 23
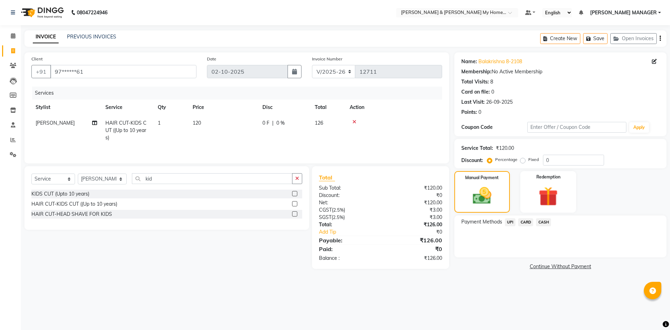
click at [510, 223] on span "UPI" at bounding box center [510, 222] width 11 height 8
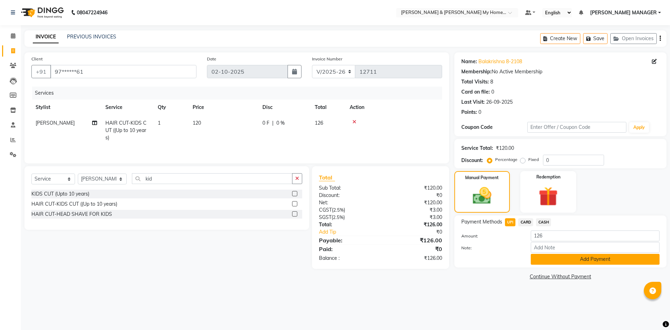
click at [581, 260] on button "Add Payment" at bounding box center [595, 259] width 129 height 11
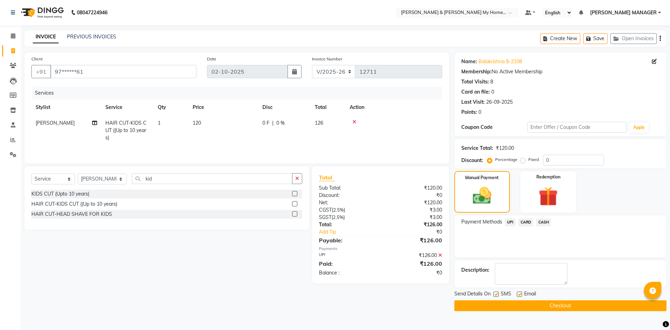
click at [572, 306] on button "Checkout" at bounding box center [560, 305] width 212 height 11
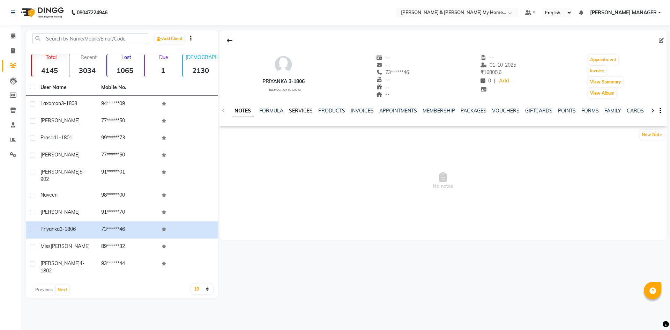
click at [308, 109] on link "SERVICES" at bounding box center [301, 111] width 24 height 6
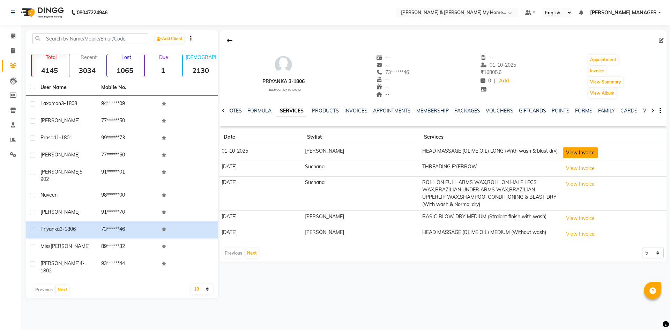
click at [578, 154] on button "View Invoice" at bounding box center [580, 152] width 35 height 11
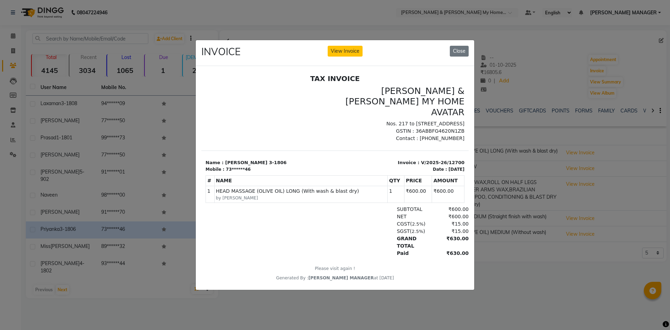
click at [559, 237] on ngb-modal-window "INVOICE View Invoice Close" at bounding box center [335, 165] width 670 height 330
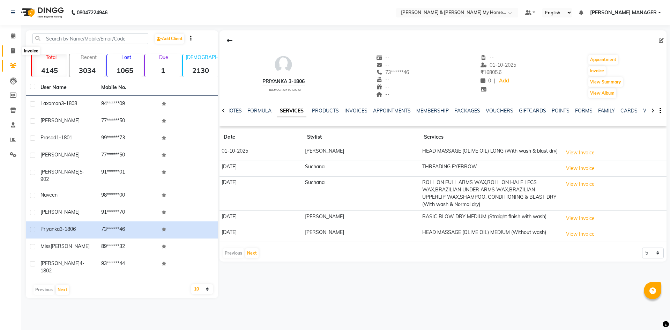
click at [9, 51] on span at bounding box center [13, 51] width 12 height 8
select select "service"
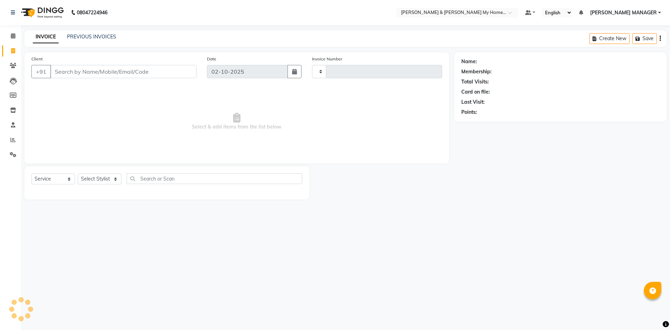
type input "12708"
select select "8193"
click at [115, 177] on select "Select Stylist Aarti Aarti [PERSON_NAME] Beauty [PERSON_NAME] Nail [PERSON_NAME…" at bounding box center [102, 178] width 49 height 11
select select "87484"
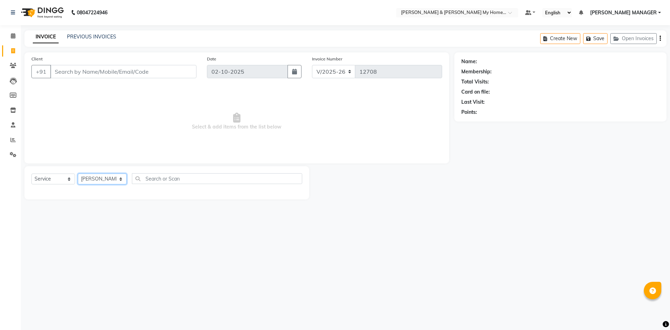
click at [78, 173] on select "Select Stylist Aarti Aarti [PERSON_NAME] Beauty [PERSON_NAME] Nail [PERSON_NAME…" at bounding box center [102, 178] width 49 height 11
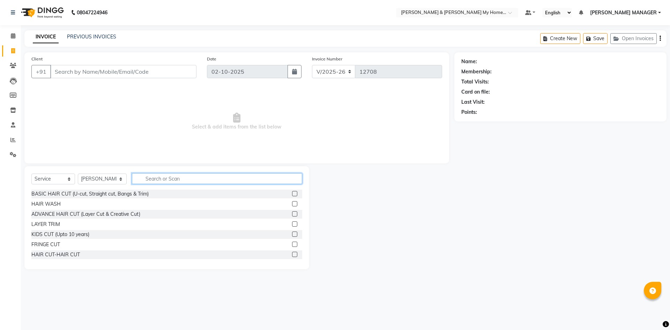
click at [168, 180] on input "text" at bounding box center [217, 178] width 170 height 11
click at [68, 69] on input "Client" at bounding box center [123, 71] width 146 height 13
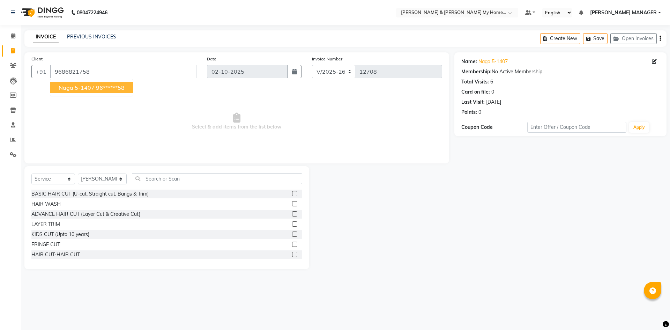
click at [84, 86] on span "Naga 5-1407" at bounding box center [77, 87] width 36 height 7
type input "96******58"
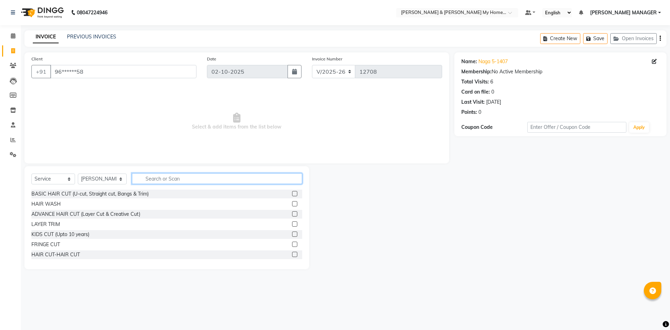
click at [161, 178] on input "text" at bounding box center [217, 178] width 170 height 11
click at [76, 251] on div "HAIR CUT-HAIR CUT" at bounding box center [166, 254] width 271 height 9
click at [65, 255] on div "HAIR CUT-HAIR CUT" at bounding box center [55, 254] width 49 height 7
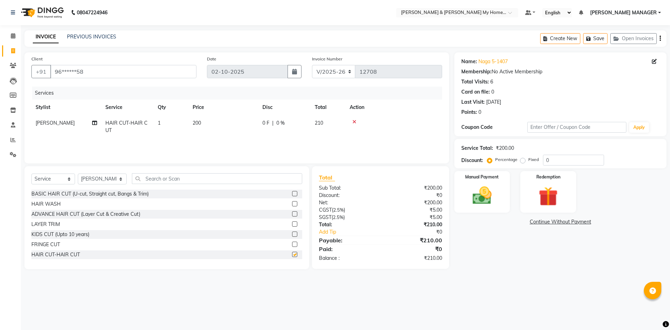
checkbox input "false"
click at [147, 178] on input "text" at bounding box center [217, 178] width 170 height 11
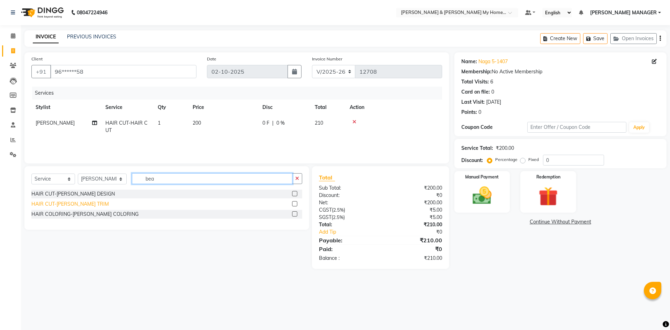
type input "bea"
click at [62, 203] on div "HAIR CUT-BEARD TRIM" at bounding box center [69, 203] width 77 height 7
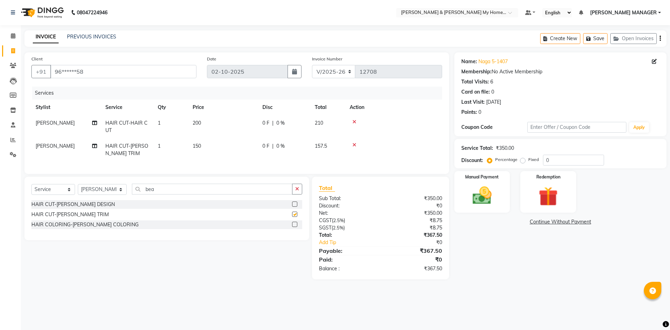
checkbox input "false"
click at [484, 200] on img at bounding box center [482, 195] width 32 height 23
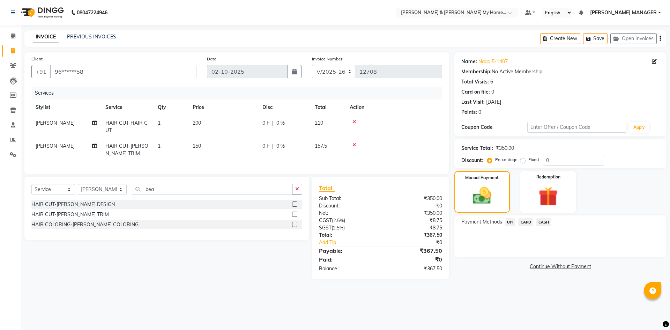
click at [510, 225] on span "UPI" at bounding box center [510, 222] width 11 height 8
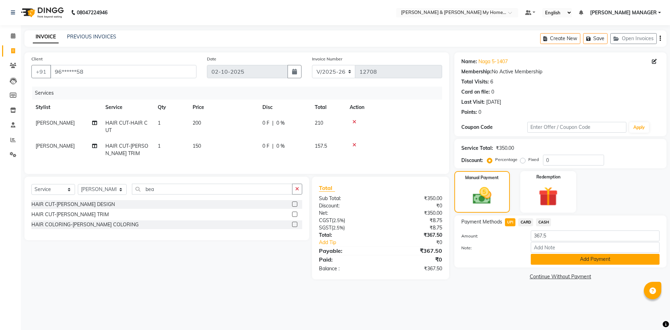
click at [543, 260] on button "Add Payment" at bounding box center [595, 259] width 129 height 11
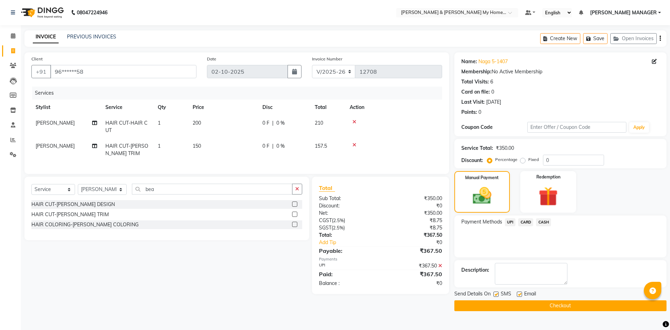
click at [521, 303] on button "Checkout" at bounding box center [560, 305] width 212 height 11
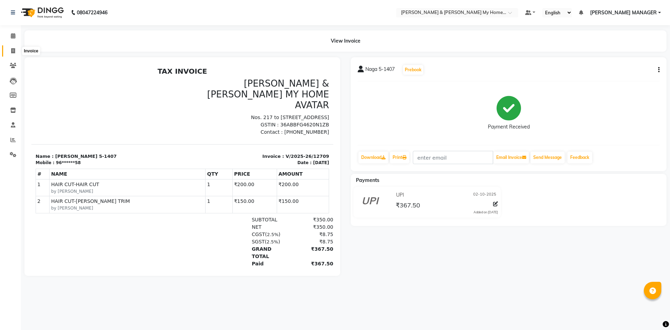
click at [15, 54] on span at bounding box center [13, 51] width 12 height 8
select select "8193"
select select "service"
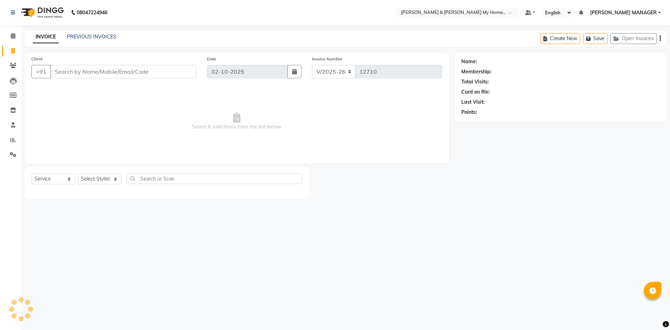
click at [88, 31] on div "INVOICE PREVIOUS INVOICES Create New Save Open Invoices" at bounding box center [345, 38] width 642 height 16
drag, startPoint x: 89, startPoint y: 31, endPoint x: 88, endPoint y: 36, distance: 5.0
click at [89, 33] on div "INVOICE PREVIOUS INVOICES Create New Save Open Invoices" at bounding box center [345, 38] width 642 height 16
click at [88, 36] on link "PREVIOUS INVOICES" at bounding box center [91, 37] width 49 height 6
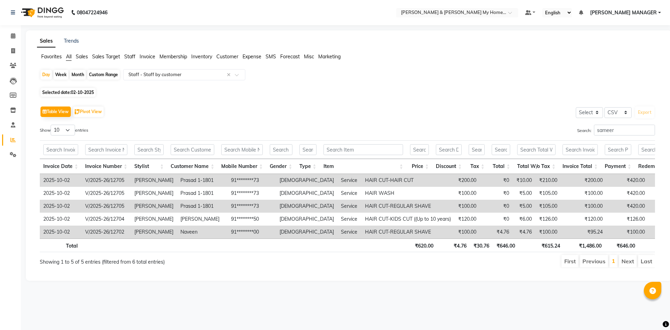
select select "csv"
click at [13, 51] on icon at bounding box center [13, 50] width 4 height 5
select select "service"
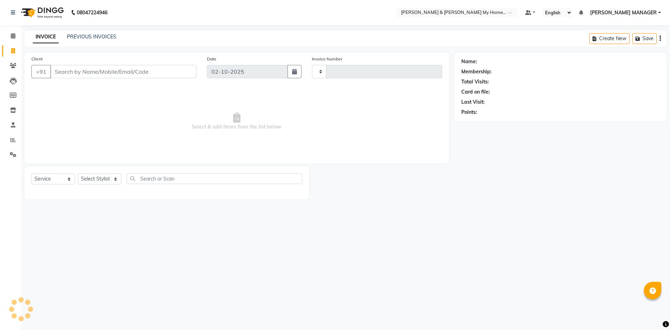
type input "12708"
select select "8193"
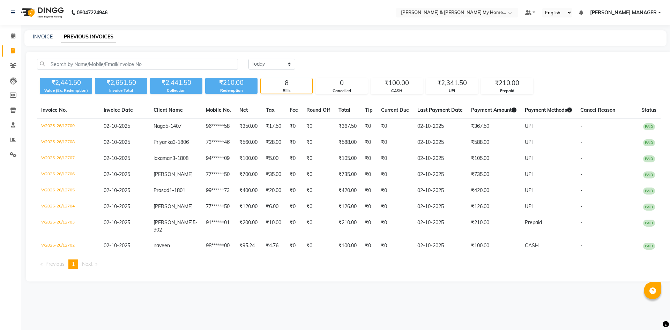
click at [657, 14] on link "[PERSON_NAME] MANAGER" at bounding box center [625, 12] width 71 height 7
click at [631, 51] on link "Sign out" at bounding box center [625, 48] width 64 height 11
